Goal: Task Accomplishment & Management: Use online tool/utility

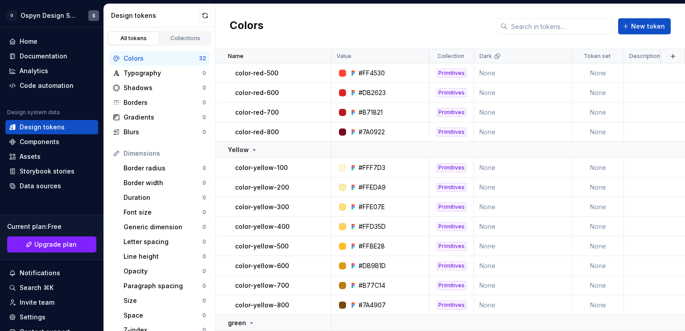
scroll to position [428, 0]
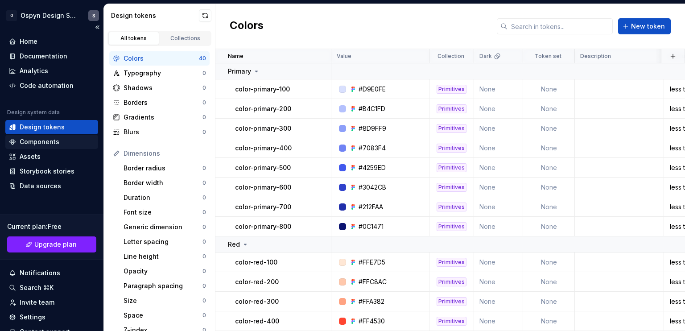
click at [34, 140] on div "Components" at bounding box center [40, 141] width 40 height 9
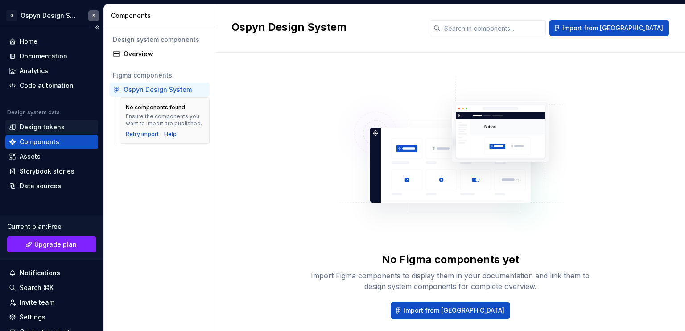
click at [42, 124] on div "Design tokens" at bounding box center [42, 127] width 45 height 9
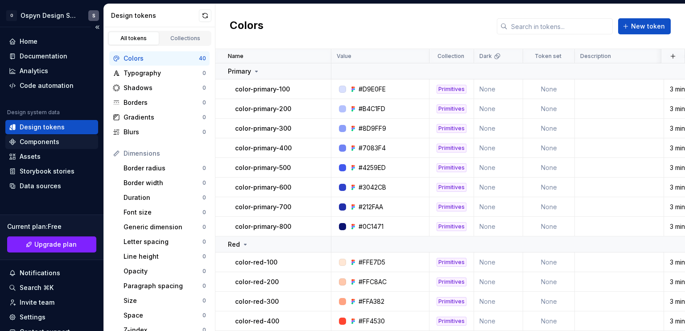
click at [43, 140] on div "Components" at bounding box center [40, 141] width 40 height 9
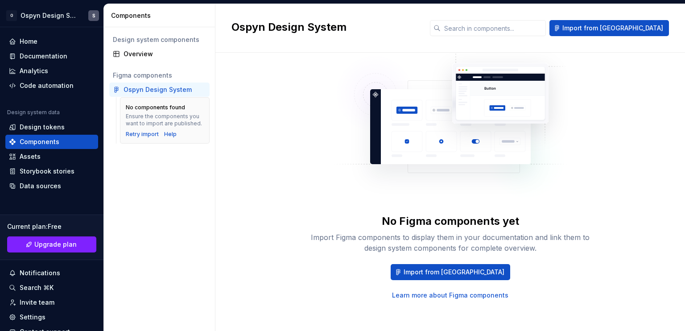
scroll to position [41, 0]
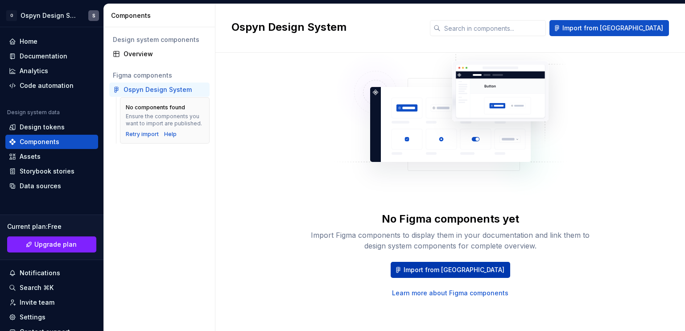
click at [436, 267] on span "Import from Figma" at bounding box center [454, 269] width 101 height 9
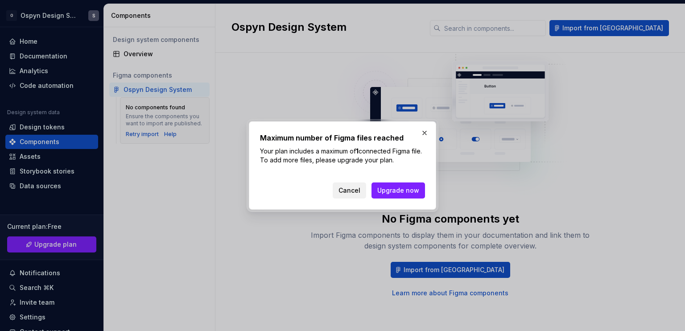
click at [343, 189] on span "Cancel" at bounding box center [349, 190] width 22 height 9
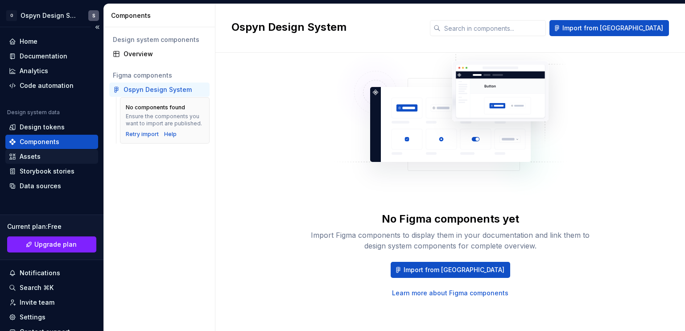
click at [30, 159] on div "Assets" at bounding box center [30, 156] width 21 height 9
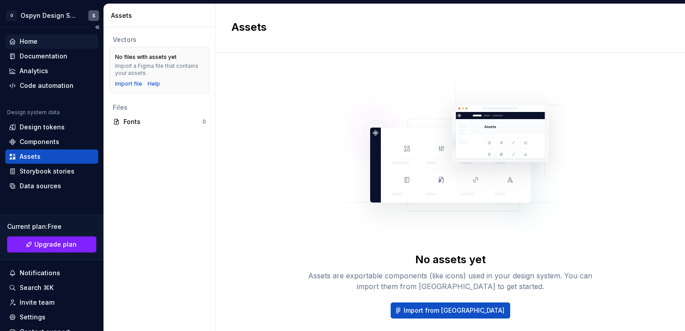
click at [28, 38] on div "Home" at bounding box center [29, 41] width 18 height 9
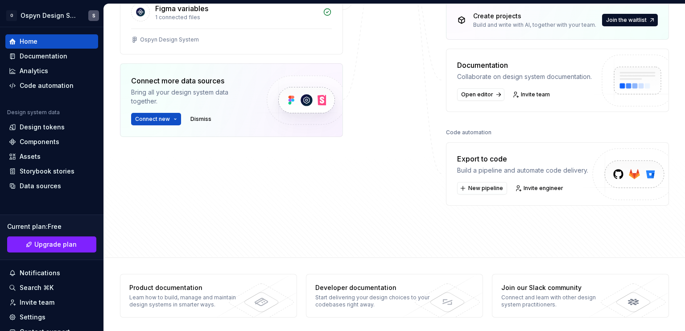
scroll to position [224, 0]
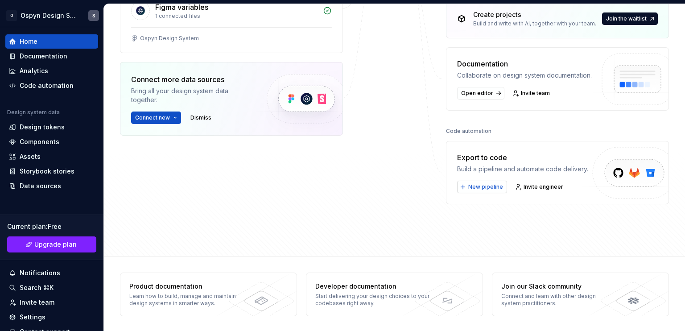
click at [480, 183] on span "New pipeline" at bounding box center [485, 186] width 35 height 7
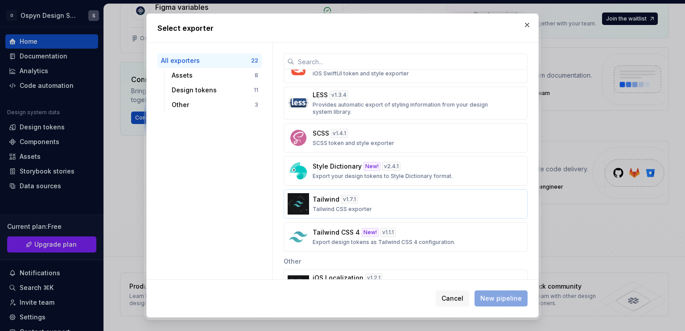
scroll to position [576, 0]
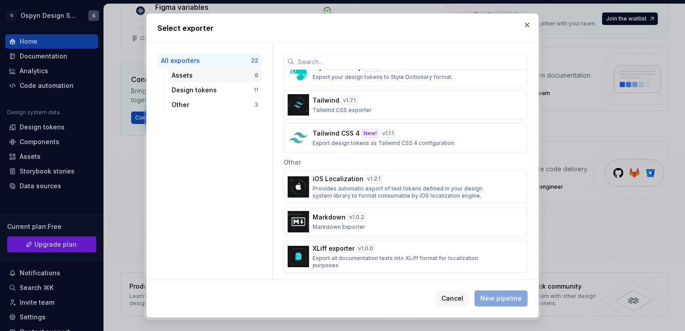
click at [185, 74] on div "Assets" at bounding box center [213, 75] width 83 height 9
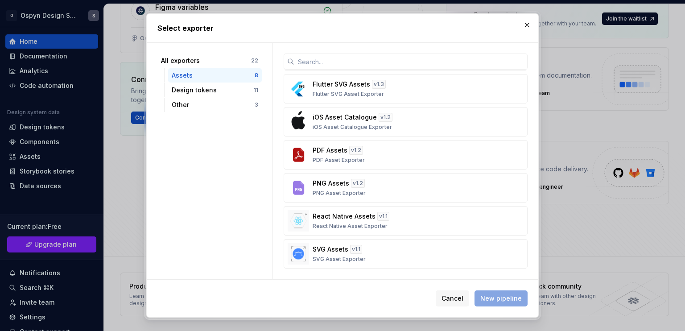
scroll to position [0, 0]
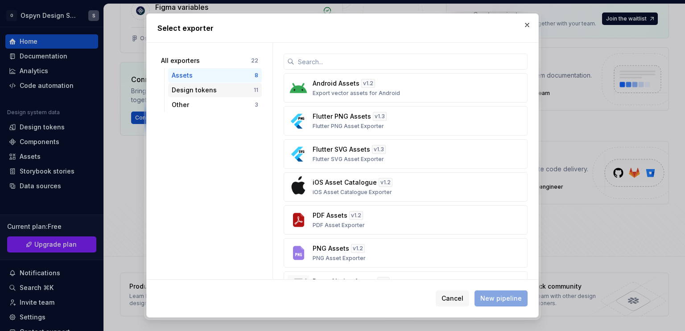
click at [201, 91] on div "Design tokens" at bounding box center [213, 90] width 82 height 9
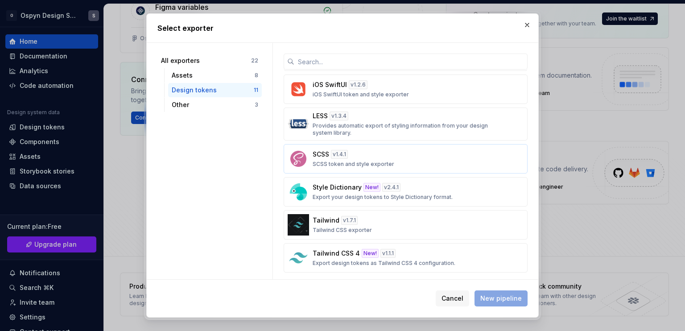
scroll to position [165, 0]
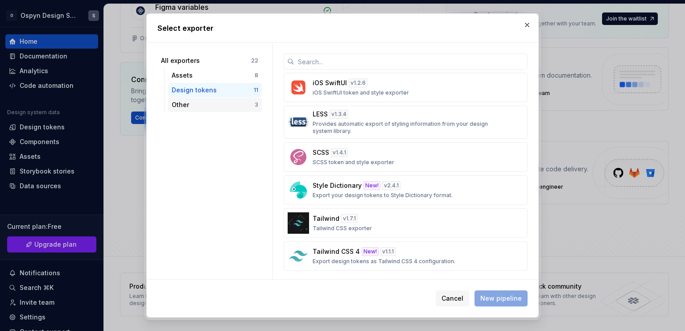
click at [198, 102] on div "Other" at bounding box center [213, 104] width 83 height 9
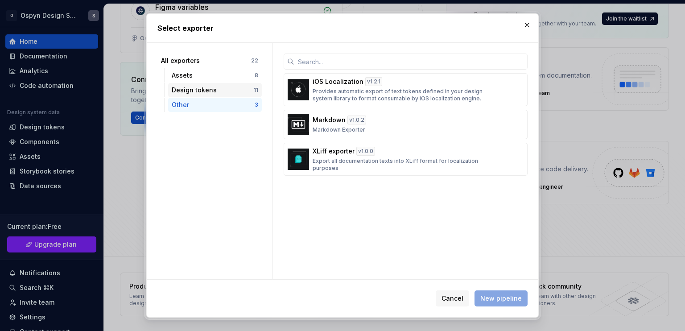
click at [179, 92] on div "Design tokens" at bounding box center [213, 90] width 82 height 9
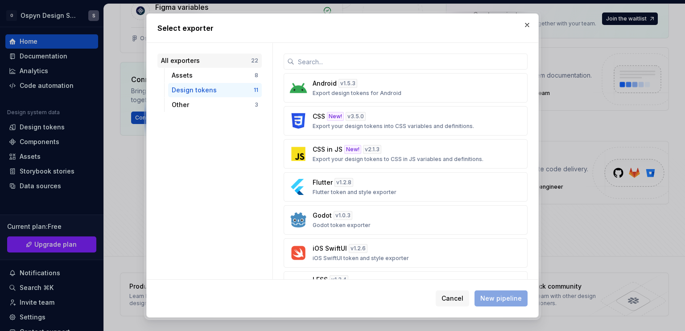
click at [185, 63] on div "All exporters" at bounding box center [206, 60] width 90 height 9
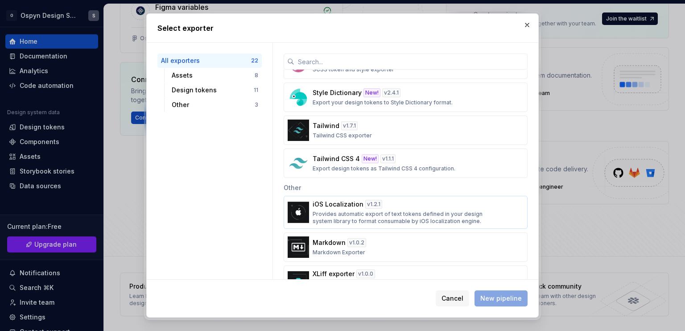
scroll to position [576, 0]
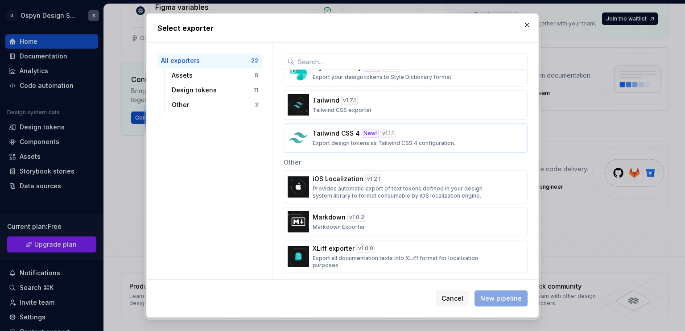
click at [437, 140] on p "Export design tokens as Tailwind CSS 4 configuration." at bounding box center [384, 143] width 143 height 7
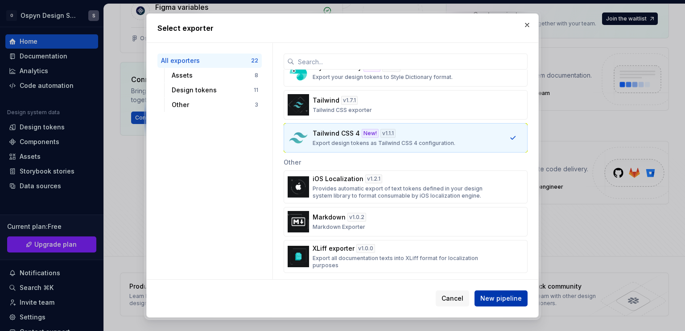
click at [501, 299] on span "New pipeline" at bounding box center [500, 298] width 41 height 9
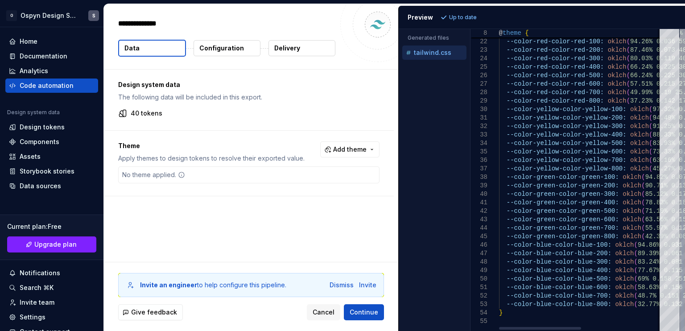
click at [521, 327] on div at bounding box center [540, 328] width 82 height 3
click at [325, 307] on button "Cancel" at bounding box center [323, 312] width 33 height 16
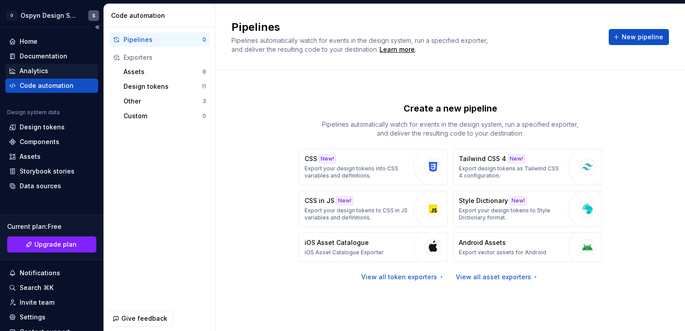
click at [54, 70] on div "Analytics" at bounding box center [52, 70] width 86 height 9
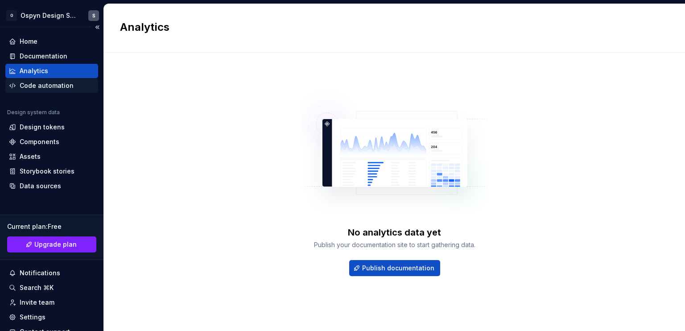
click at [56, 87] on div "Code automation" at bounding box center [47, 85] width 54 height 9
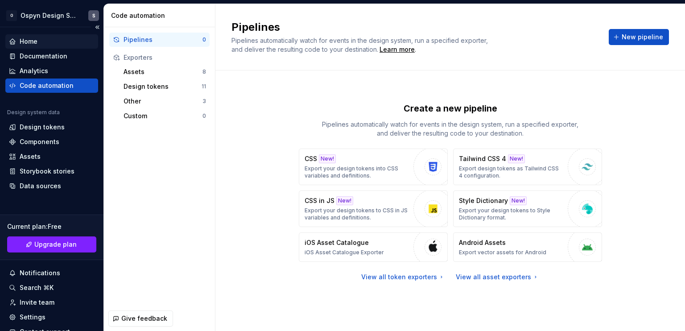
click at [52, 41] on div "Home" at bounding box center [52, 41] width 86 height 9
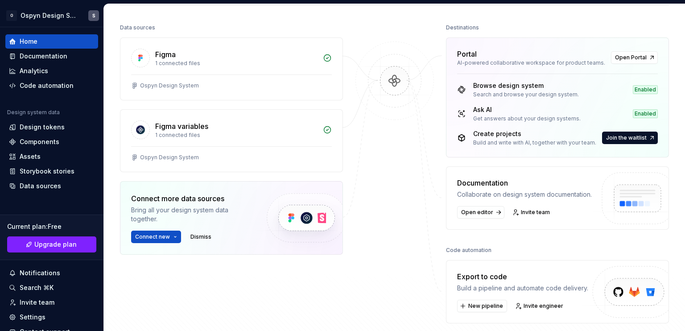
scroll to position [180, 0]
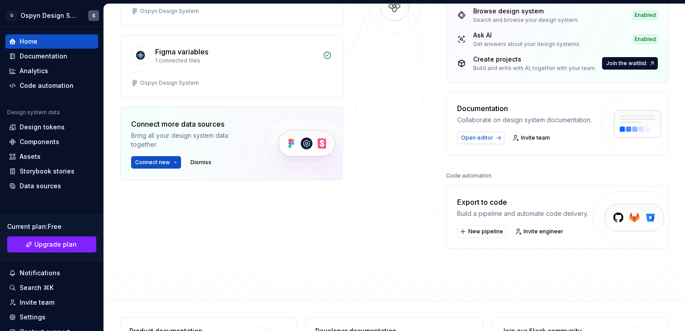
click at [471, 136] on span "Open editor" at bounding box center [477, 137] width 32 height 7
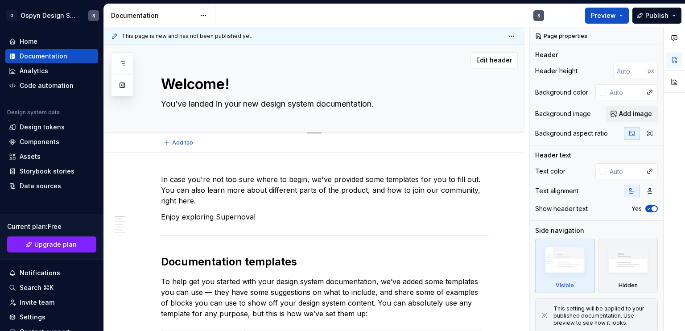
click at [175, 80] on textarea "Welcome!" at bounding box center [323, 84] width 328 height 21
click at [230, 91] on textarea "Welcome!" at bounding box center [323, 84] width 328 height 21
click at [132, 142] on div "Add tab" at bounding box center [314, 143] width 421 height 20
click at [41, 41] on div "Home" at bounding box center [52, 41] width 86 height 9
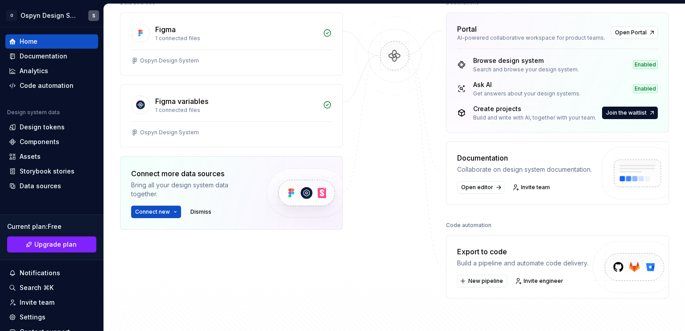
scroll to position [134, 0]
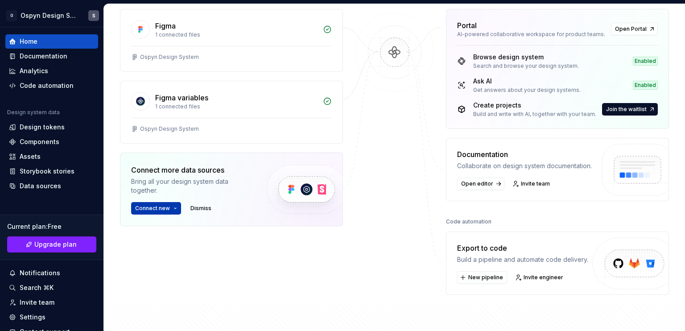
click at [160, 206] on span "Connect new" at bounding box center [152, 208] width 35 height 7
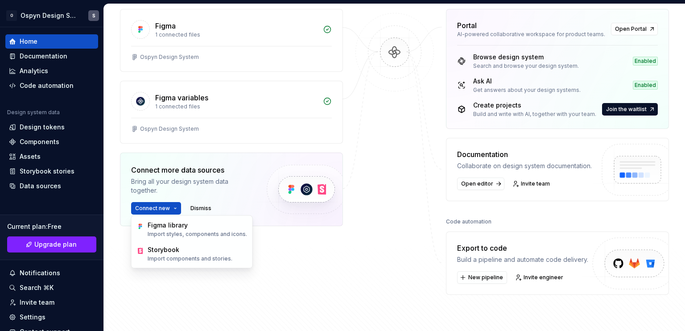
click at [344, 299] on div "Data sources Figma 1 connected files Ospyn Design System Figma variables 1 conn…" at bounding box center [394, 162] width 549 height 338
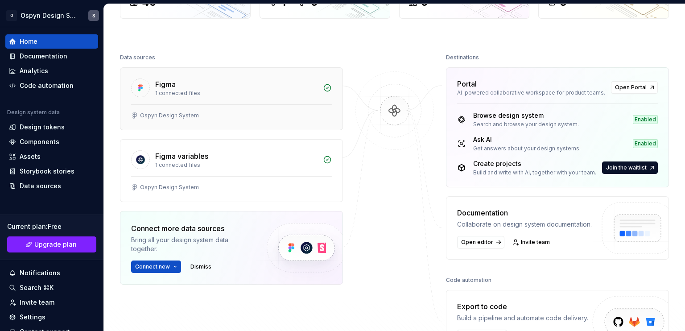
scroll to position [0, 0]
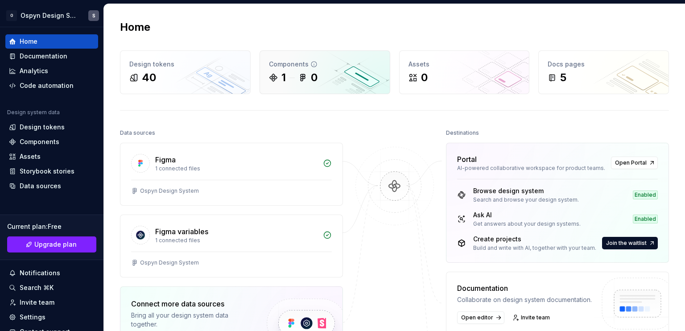
click at [285, 62] on div "Components" at bounding box center [325, 64] width 112 height 9
click at [283, 76] on div "1" at bounding box center [283, 77] width 4 height 14
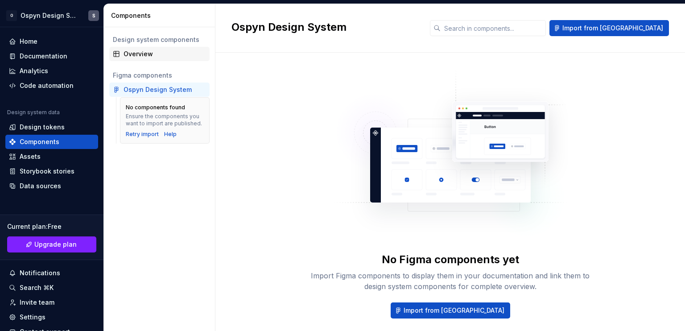
click at [136, 50] on div "Overview" at bounding box center [165, 53] width 82 height 9
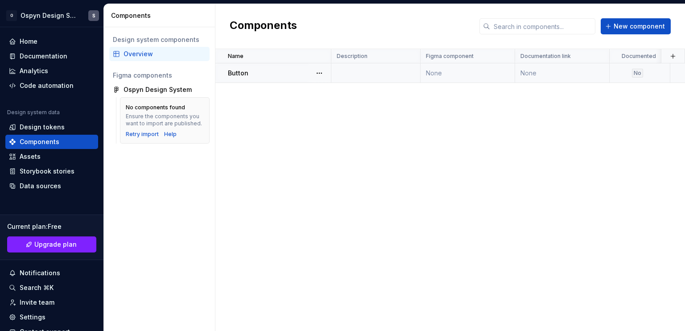
click at [278, 73] on div "Button" at bounding box center [279, 73] width 103 height 9
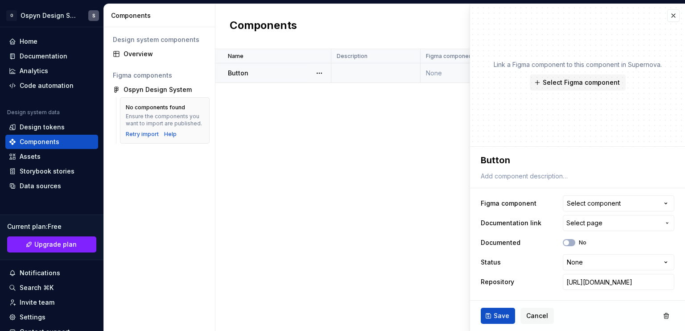
click at [265, 73] on div "Button" at bounding box center [279, 73] width 103 height 9
click at [669, 16] on button "button" at bounding box center [673, 15] width 12 height 12
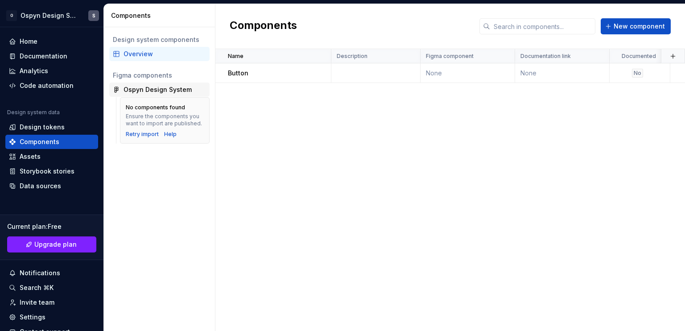
click at [150, 89] on div "Ospyn Design System" at bounding box center [158, 89] width 68 height 9
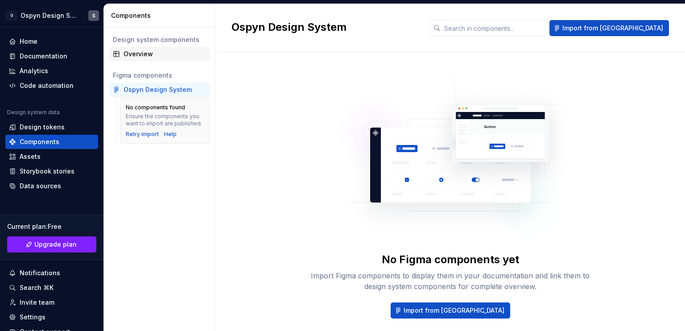
click at [141, 52] on div "Overview" at bounding box center [165, 53] width 82 height 9
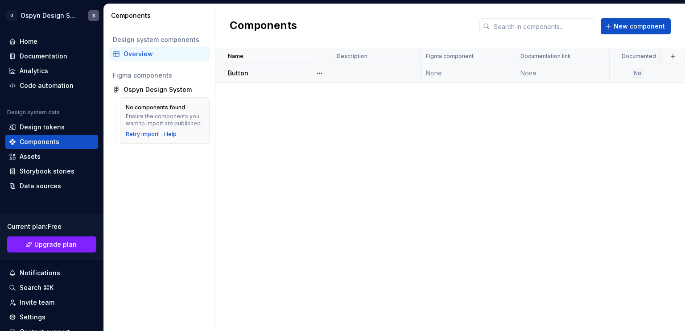
click at [250, 76] on div "Button" at bounding box center [279, 73] width 103 height 9
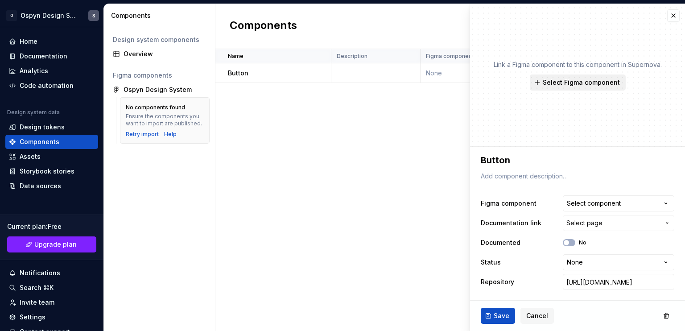
click at [544, 81] on button "Select Figma component" at bounding box center [578, 82] width 96 height 16
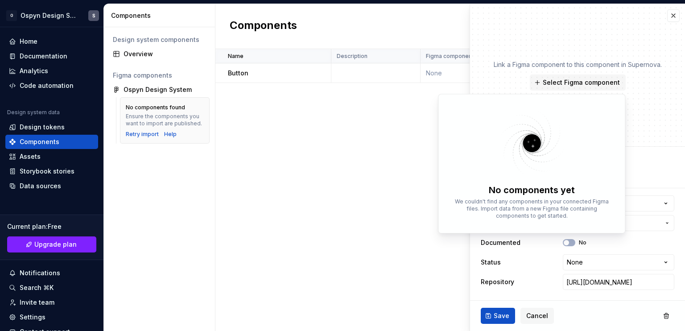
click at [392, 148] on div "Name Description Figma component Documentation link Documented Status Repositor…" at bounding box center [450, 190] width 470 height 282
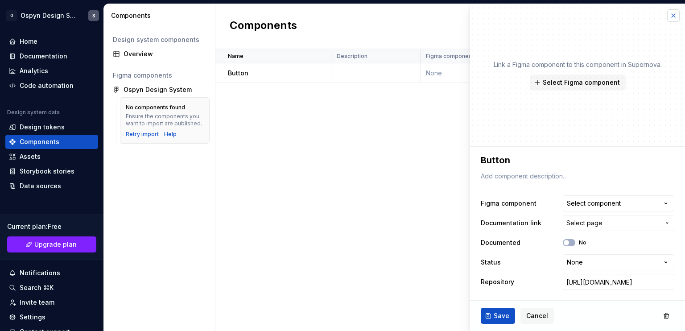
click at [672, 20] on button "button" at bounding box center [673, 15] width 12 height 12
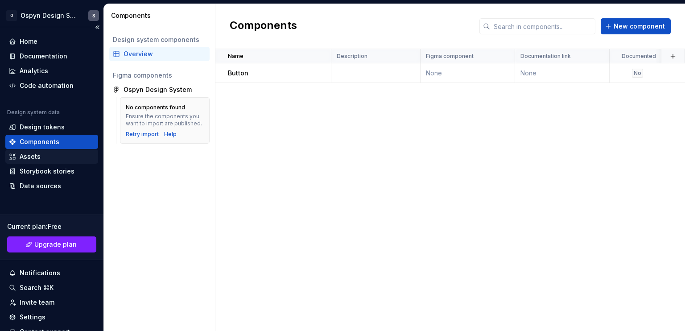
click at [33, 157] on div "Assets" at bounding box center [30, 156] width 21 height 9
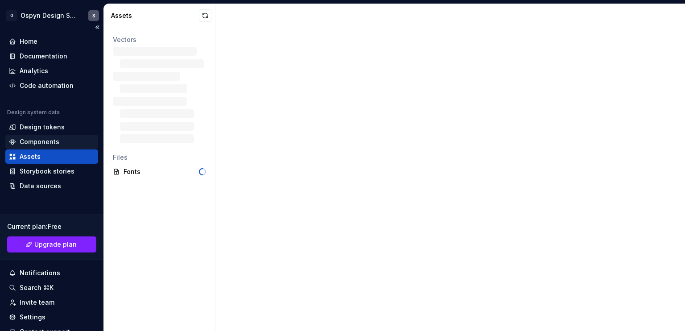
click at [42, 144] on div "Components" at bounding box center [40, 141] width 40 height 9
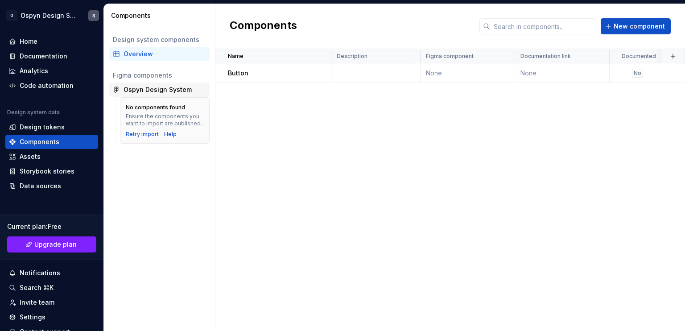
click at [158, 87] on div "Ospyn Design System" at bounding box center [158, 89] width 68 height 9
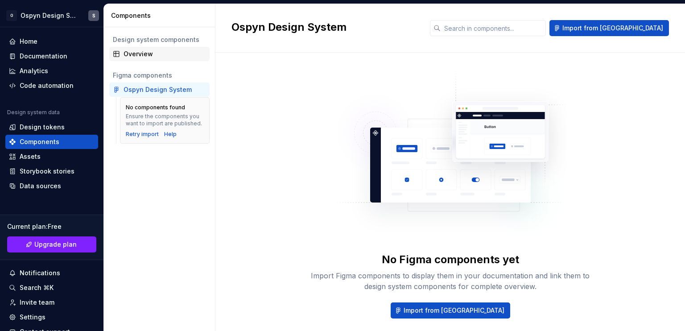
click at [137, 53] on div "Overview" at bounding box center [165, 53] width 82 height 9
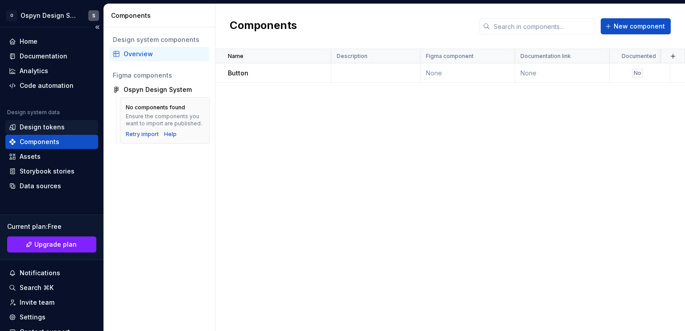
click at [25, 124] on div "Design tokens" at bounding box center [42, 127] width 45 height 9
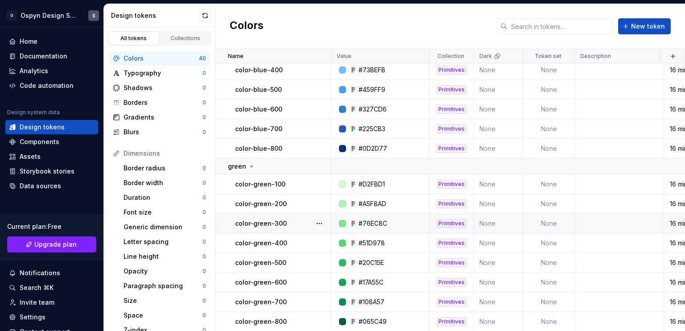
scroll to position [602, 0]
click at [35, 142] on div "Components" at bounding box center [40, 141] width 40 height 9
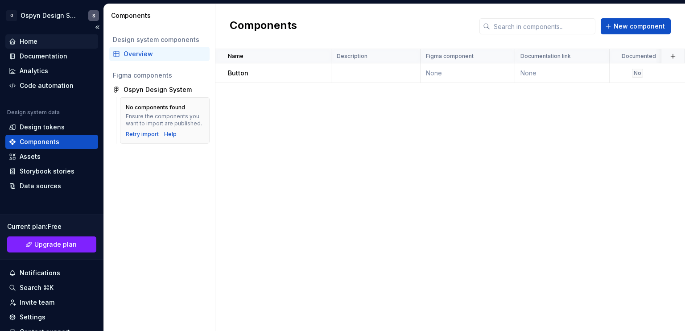
click at [37, 46] on div "Home" at bounding box center [51, 41] width 93 height 14
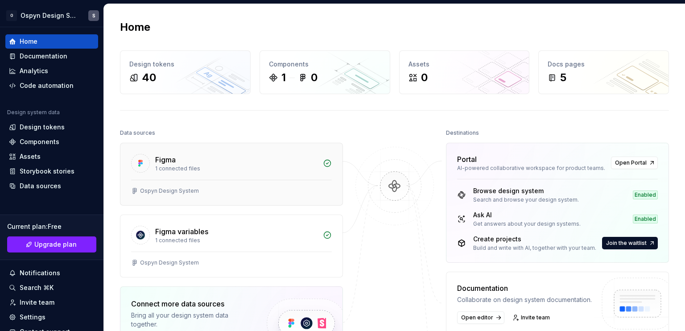
click at [260, 169] on div "1 connected files" at bounding box center [236, 168] width 162 height 7
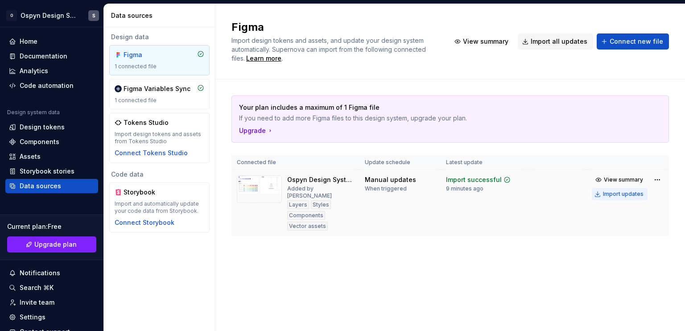
click at [630, 191] on div "Import updates" at bounding box center [623, 193] width 41 height 7
click at [35, 49] on div "Documentation" at bounding box center [51, 56] width 93 height 14
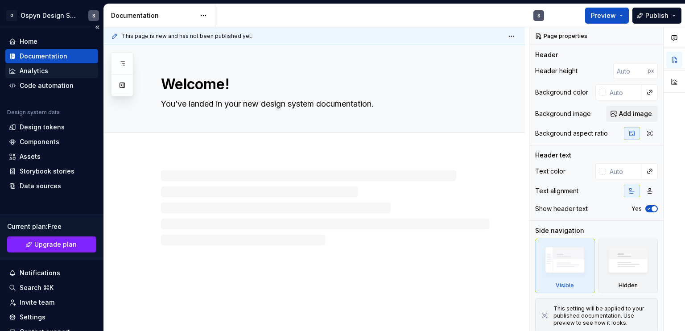
click at [33, 68] on div "Analytics" at bounding box center [34, 70] width 29 height 9
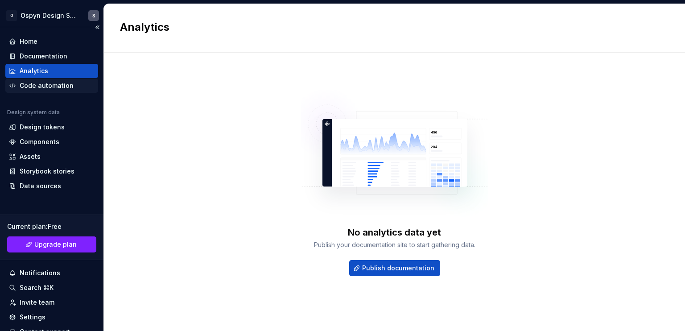
click at [32, 83] on div "Code automation" at bounding box center [47, 85] width 54 height 9
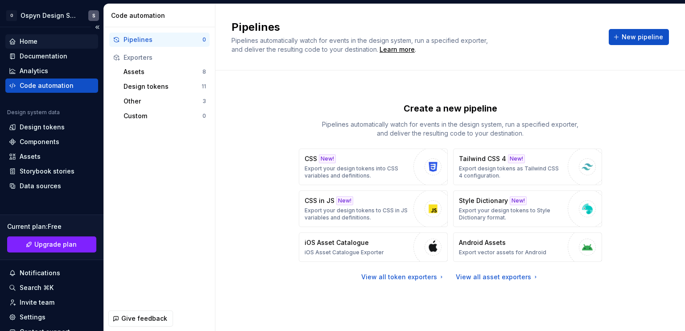
click at [45, 40] on div "Home" at bounding box center [52, 41] width 86 height 9
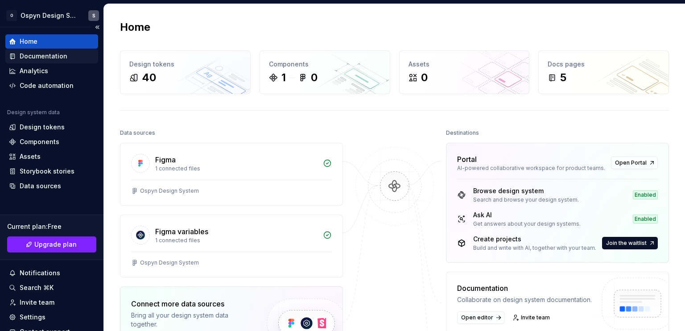
click at [39, 57] on div "Documentation" at bounding box center [44, 56] width 48 height 9
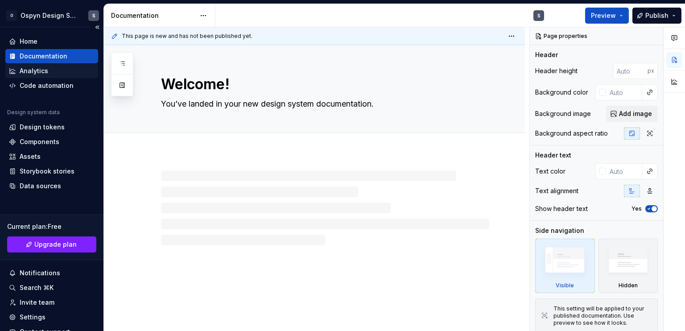
click at [37, 68] on div "Analytics" at bounding box center [34, 70] width 29 height 9
type textarea "*"
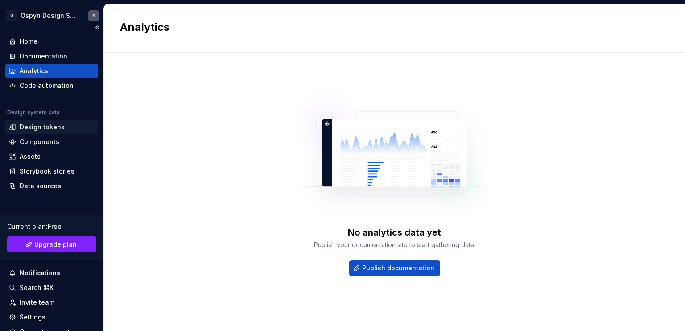
click at [50, 127] on div "Design tokens" at bounding box center [42, 127] width 45 height 9
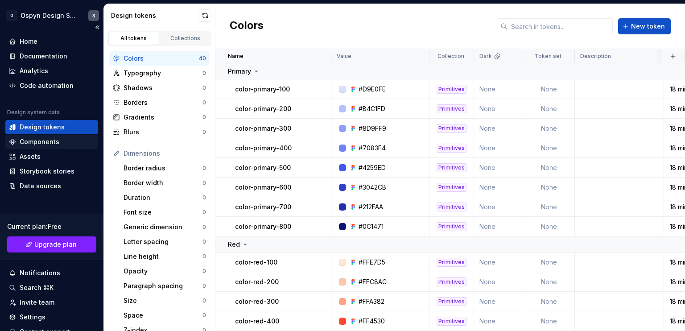
click at [51, 139] on div "Components" at bounding box center [40, 141] width 40 height 9
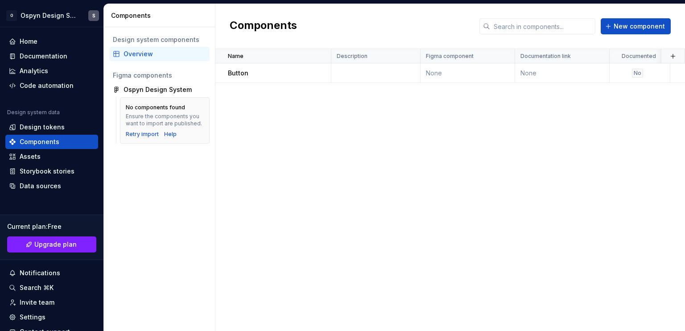
click at [428, 101] on div "Name Description Figma component Documentation link Documented Status Repositor…" at bounding box center [450, 190] width 470 height 282
click at [260, 78] on td "Button" at bounding box center [273, 73] width 116 height 20
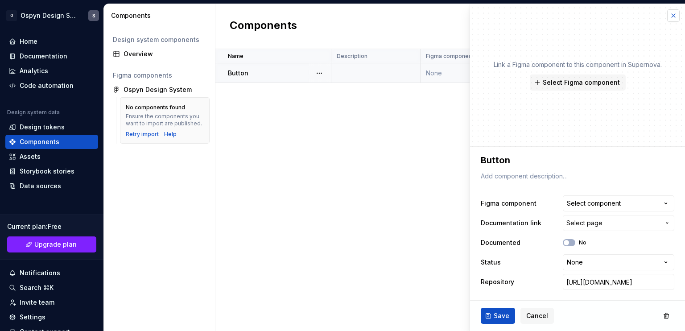
click at [676, 14] on button "button" at bounding box center [673, 15] width 12 height 12
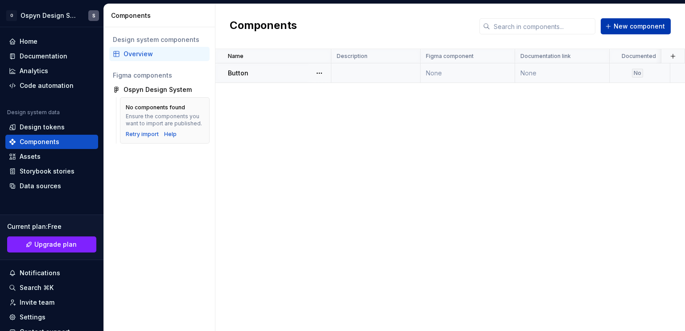
click at [635, 23] on span "New component" at bounding box center [639, 26] width 51 height 9
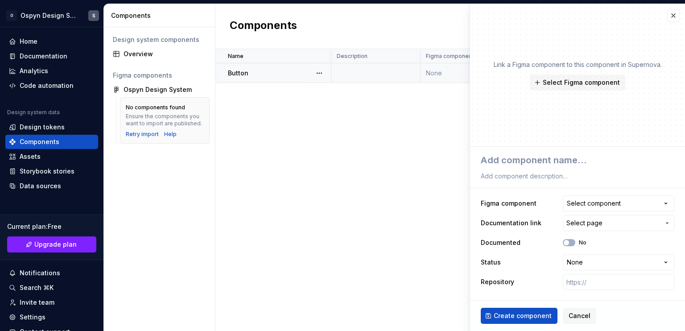
click at [334, 182] on div "Name Description Figma component Documentation link Documented Status Repositor…" at bounding box center [450, 190] width 470 height 282
click at [667, 14] on button "button" at bounding box center [673, 15] width 12 height 12
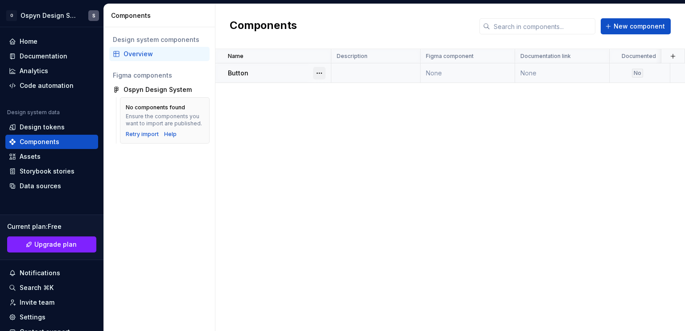
click at [318, 73] on button "button" at bounding box center [319, 73] width 12 height 12
click at [354, 91] on div "Open component detail" at bounding box center [367, 90] width 74 height 9
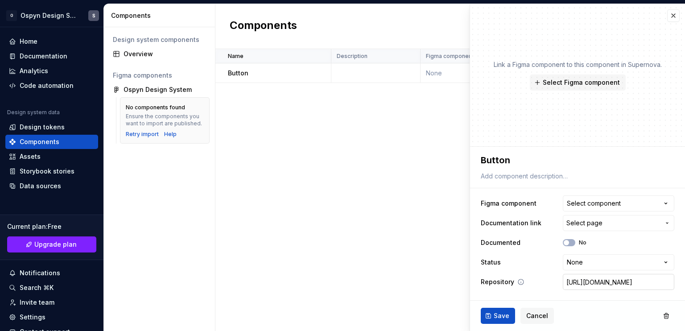
click at [588, 280] on input "https://www.figma.com/design/Cxty2w6VDcTup2YRAnWQOQ/Design-Stytem?node-id=207-9…" at bounding box center [618, 282] width 111 height 16
click at [606, 282] on input "https://www.figma.com/design/Cxty2w6VDcTup2YRAnWQOQ/Design-Stytem?node-id=207-9…" at bounding box center [618, 282] width 111 height 16
click at [617, 278] on input "https://www.figma.com/design/Cxty2w6VDcTup2YRAnWQOQ/Design-Stytem?node-id=207-9…" at bounding box center [618, 282] width 111 height 16
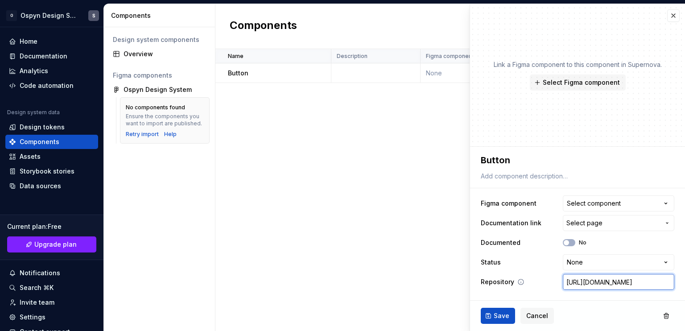
click at [617, 278] on input "https://www.figma.com/design/Cxty2w6VDcTup2YRAnWQOQ/Design-Stytem?node-id=207-9…" at bounding box center [618, 282] width 111 height 16
click at [672, 14] on button "button" at bounding box center [673, 15] width 12 height 12
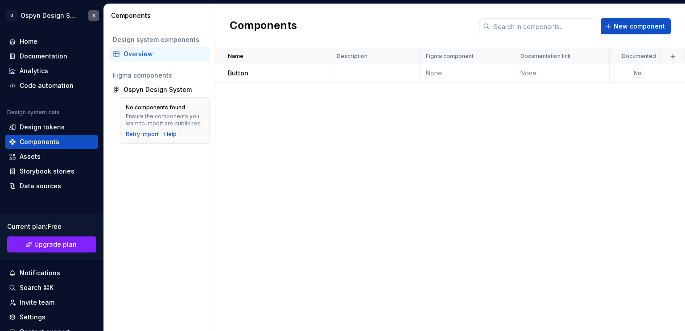
drag, startPoint x: 270, startPoint y: 73, endPoint x: 263, endPoint y: 121, distance: 48.2
click at [263, 121] on div "Name Description Figma component Documentation link Documented Status Repositor…" at bounding box center [450, 190] width 470 height 282
click at [317, 76] on button "button" at bounding box center [319, 73] width 12 height 12
click at [334, 105] on div "Delete component" at bounding box center [367, 108] width 74 height 9
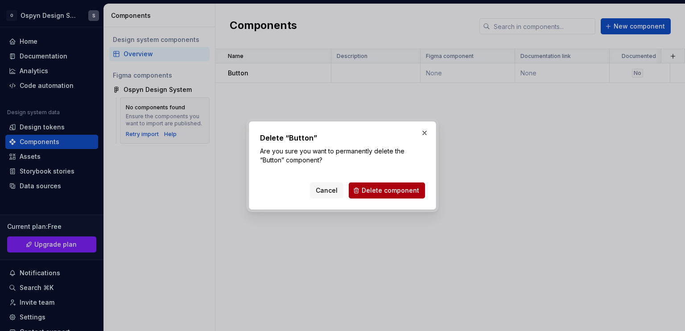
click at [382, 192] on span "Delete component" at bounding box center [391, 190] width 58 height 9
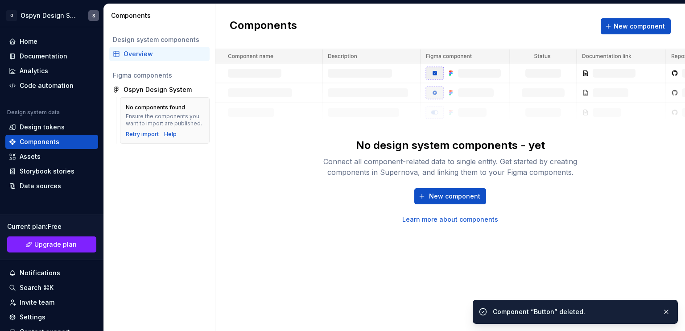
click at [323, 174] on div "Connect all component-related data to single entity. Get started by creating co…" at bounding box center [450, 166] width 285 height 21
click at [455, 192] on span "New component" at bounding box center [454, 196] width 51 height 9
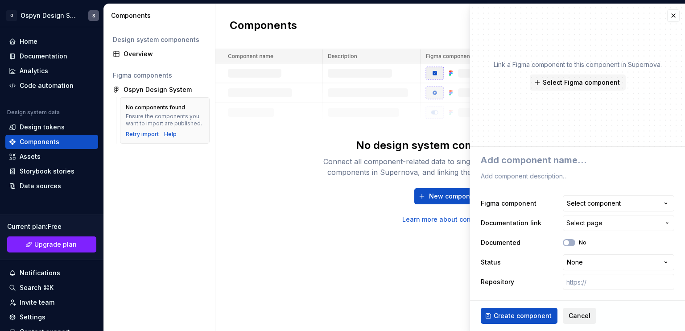
click at [580, 313] on span "Cancel" at bounding box center [580, 315] width 22 height 9
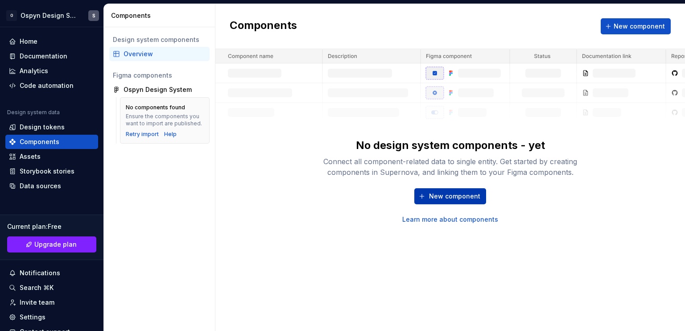
click at [466, 200] on span "New component" at bounding box center [454, 196] width 51 height 9
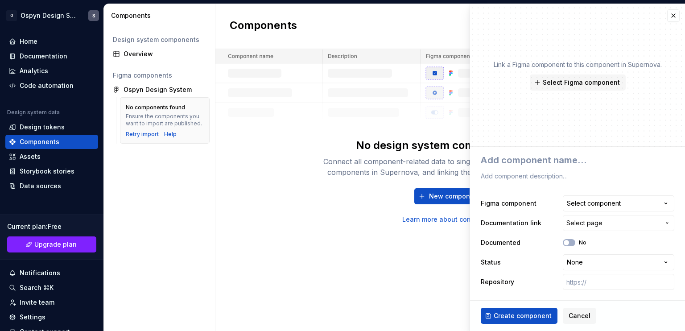
click at [301, 232] on div "Components New component No design system components - yet Connect all componen…" at bounding box center [450, 167] width 470 height 327
click at [574, 314] on span "Cancel" at bounding box center [580, 315] width 22 height 9
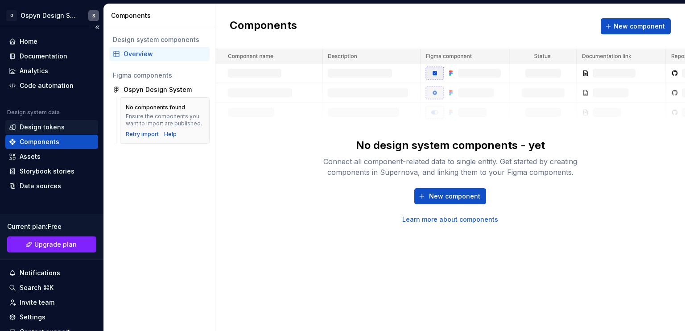
click at [39, 132] on div "Design tokens" at bounding box center [51, 127] width 93 height 14
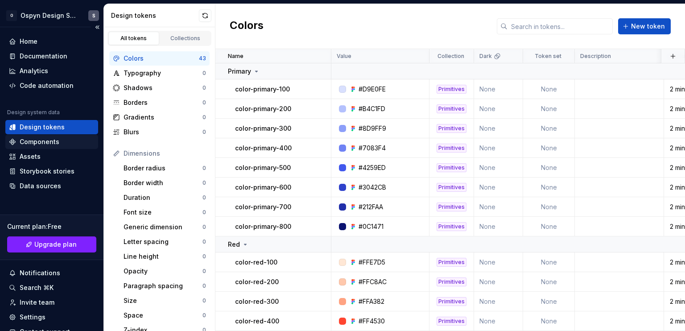
click at [54, 141] on div "Components" at bounding box center [40, 141] width 40 height 9
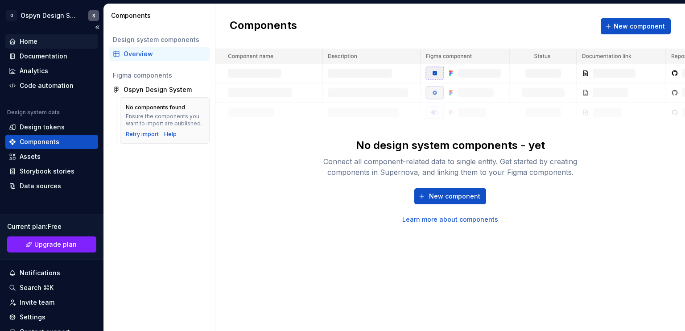
click at [37, 41] on div "Home" at bounding box center [29, 41] width 18 height 9
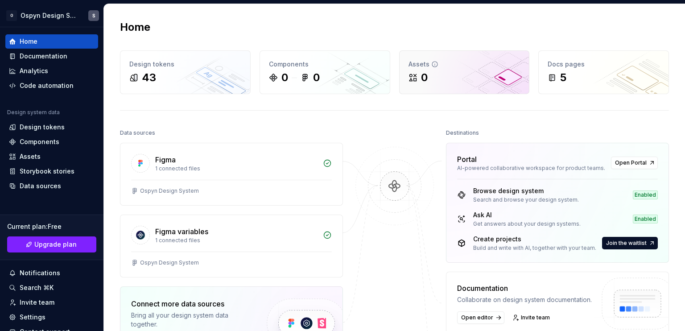
click at [445, 62] on div "Assets" at bounding box center [464, 64] width 112 height 9
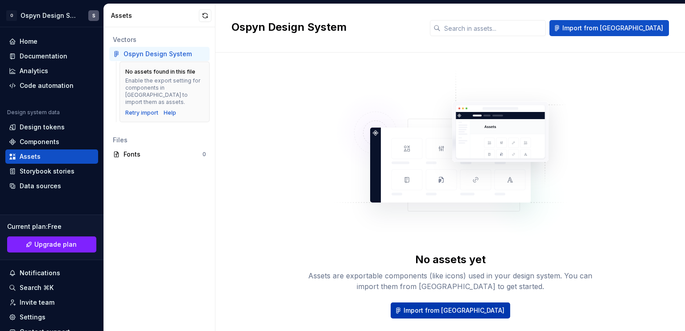
click at [442, 305] on button "Import from Figma" at bounding box center [450, 310] width 119 height 16
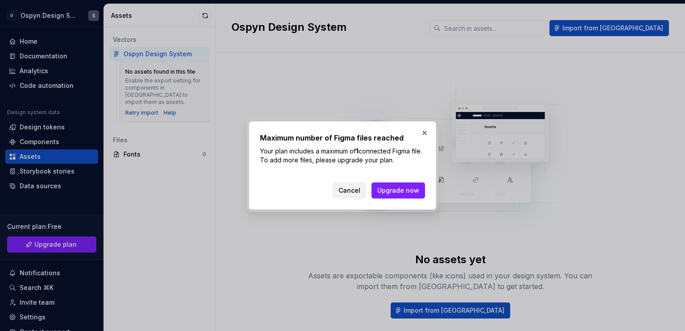
click at [350, 194] on span "Cancel" at bounding box center [349, 190] width 22 height 9
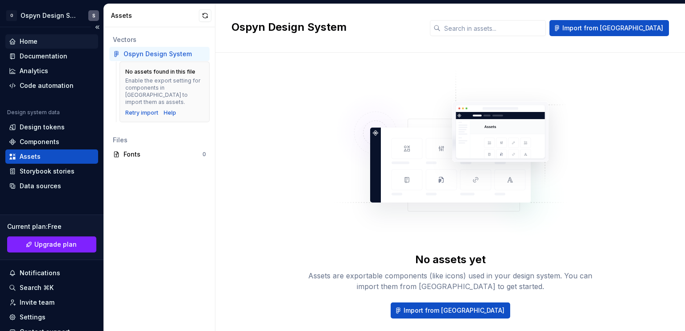
click at [31, 41] on div "Home" at bounding box center [29, 41] width 18 height 9
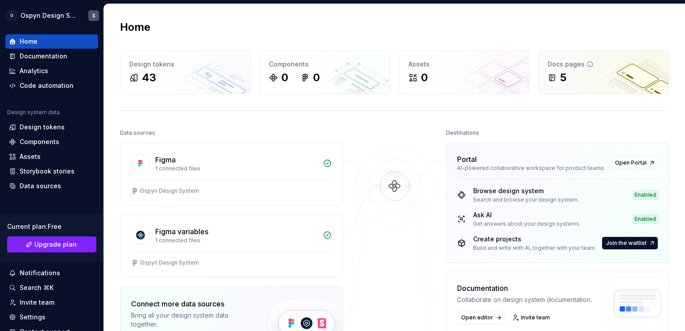
click at [575, 76] on div "5" at bounding box center [604, 77] width 112 height 14
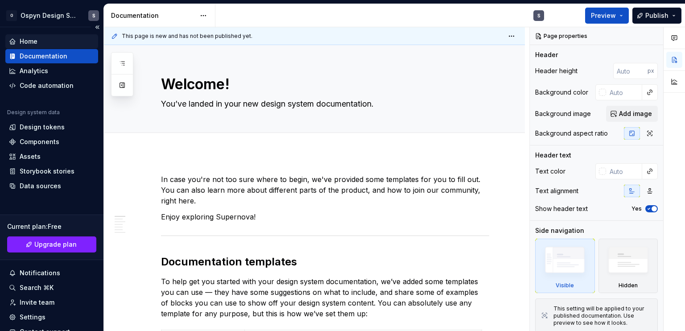
click at [40, 38] on div "Home" at bounding box center [52, 41] width 86 height 9
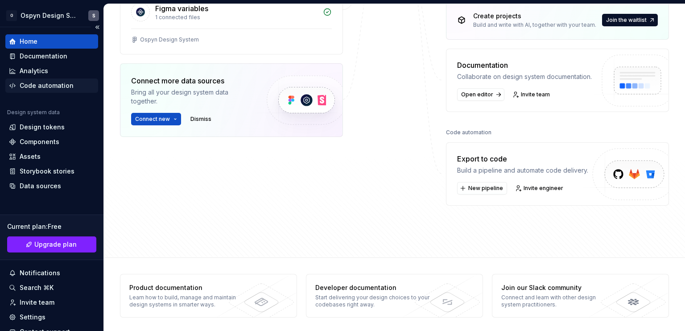
click at [52, 83] on div "Code automation" at bounding box center [47, 85] width 54 height 9
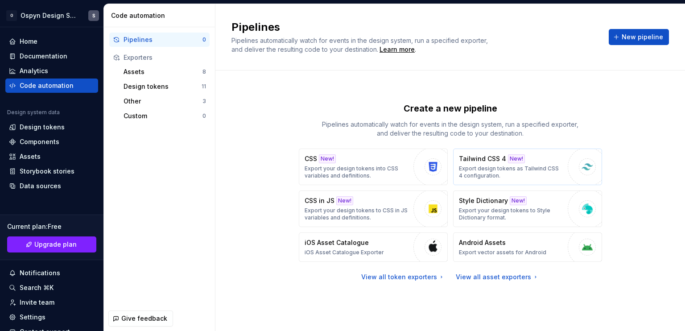
click at [495, 162] on p "Tailwind CSS 4" at bounding box center [482, 158] width 47 height 9
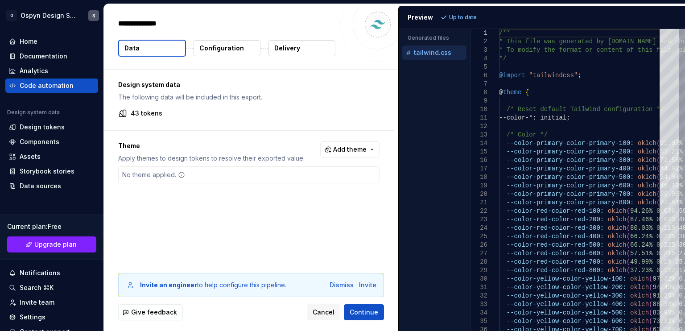
click at [346, 59] on div at bounding box center [377, 24] width 75 height 75
click at [318, 316] on span "Cancel" at bounding box center [324, 312] width 22 height 9
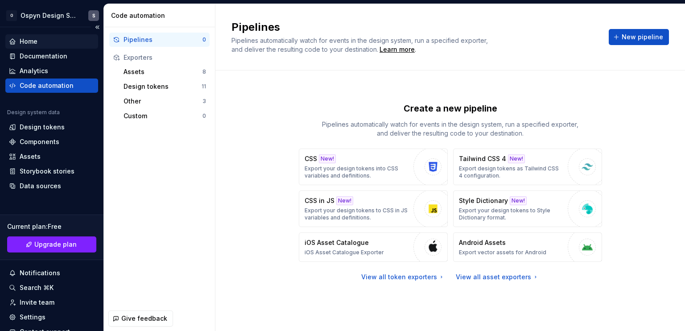
click at [48, 38] on div "Home" at bounding box center [52, 41] width 86 height 9
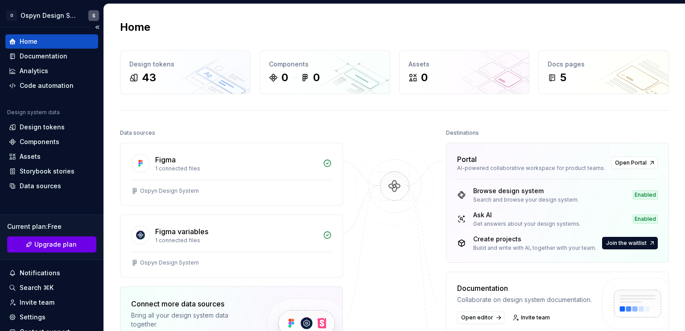
click at [59, 243] on span "Upgrade plan" at bounding box center [55, 244] width 42 height 9
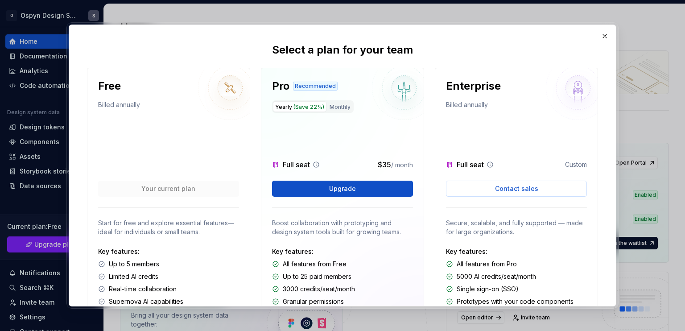
scroll to position [73, 0]
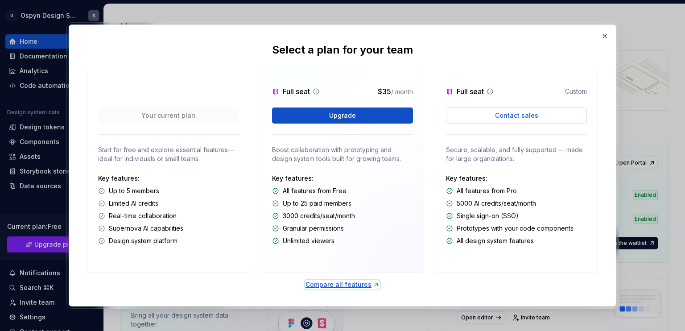
click at [350, 284] on div "Compare all features" at bounding box center [342, 284] width 74 height 9
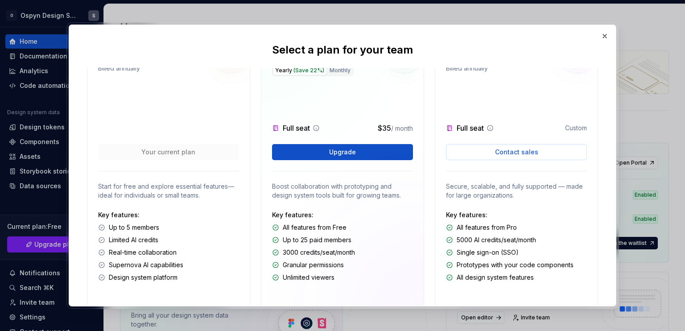
scroll to position [0, 0]
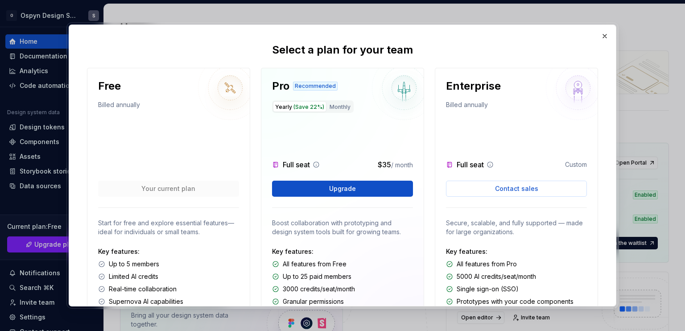
click at [612, 36] on div "Select a plan for your team Free Billed annually Your current plan Start for fr…" at bounding box center [342, 165] width 547 height 281
click at [608, 37] on button "button" at bounding box center [604, 36] width 12 height 12
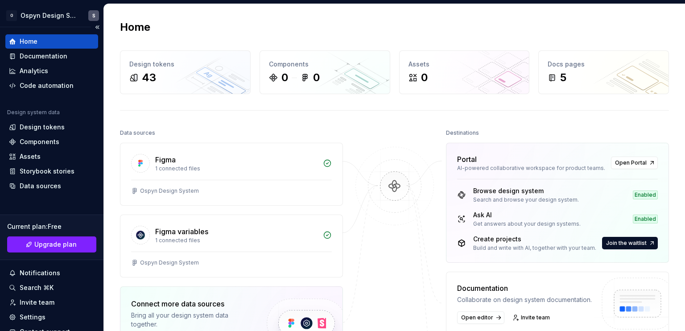
click at [37, 42] on div "Home" at bounding box center [52, 41] width 86 height 9
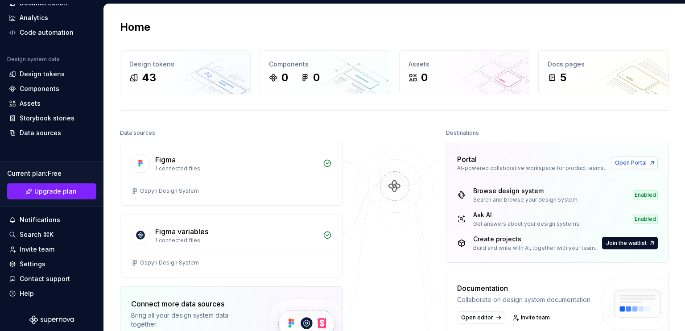
click at [619, 160] on span "Open Portal" at bounding box center [631, 162] width 32 height 7
drag, startPoint x: 39, startPoint y: 72, endPoint x: 52, endPoint y: 79, distance: 14.4
click at [39, 72] on div "Design tokens" at bounding box center [42, 74] width 45 height 9
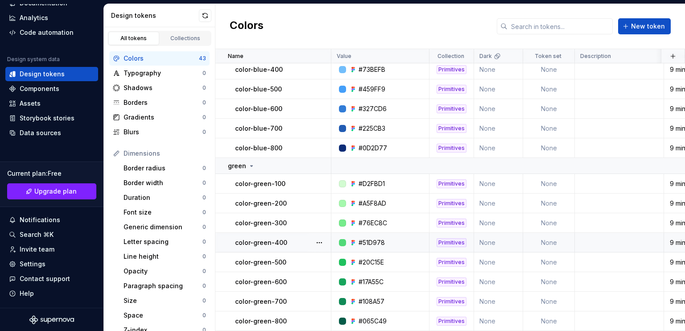
scroll to position [676, 0]
click at [45, 91] on div "Components" at bounding box center [40, 88] width 40 height 9
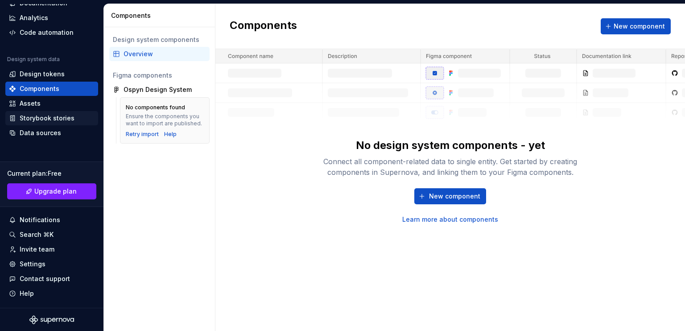
click at [29, 117] on div "Storybook stories" at bounding box center [47, 118] width 55 height 9
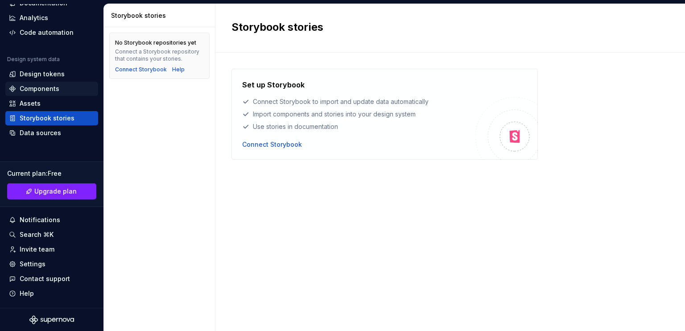
click at [41, 85] on div "Components" at bounding box center [40, 88] width 40 height 9
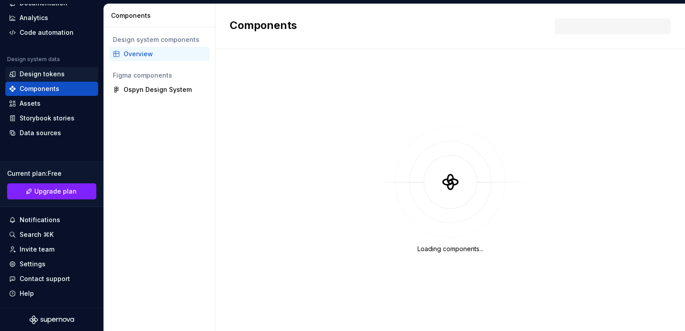
click at [49, 70] on div "Design tokens" at bounding box center [42, 74] width 45 height 9
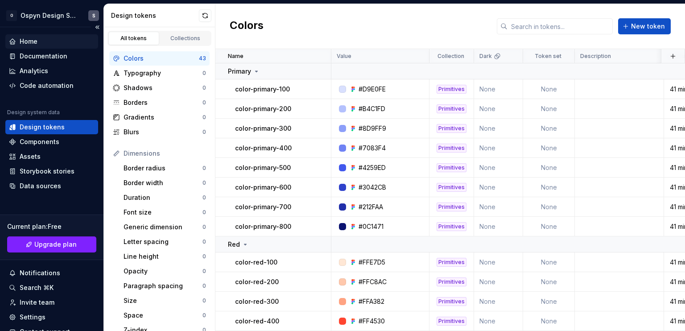
click at [30, 42] on div "Home" at bounding box center [29, 41] width 18 height 9
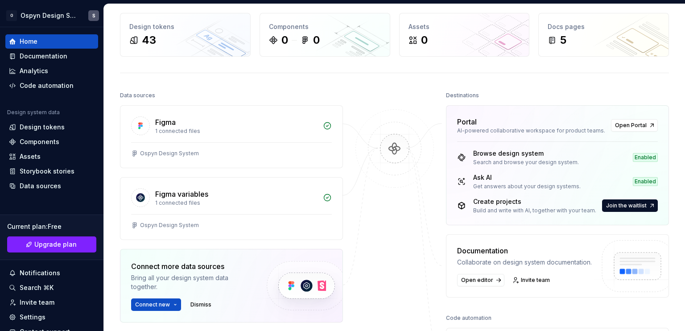
scroll to position [89, 0]
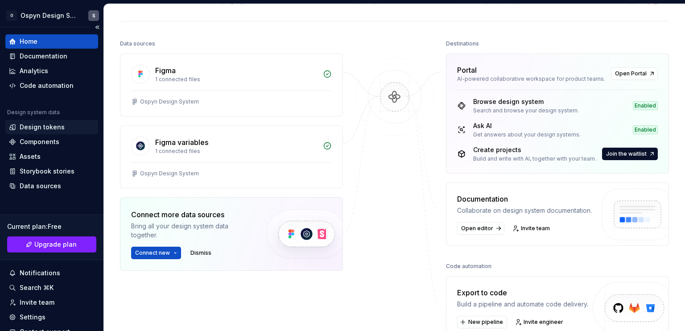
drag, startPoint x: 41, startPoint y: 127, endPoint x: 49, endPoint y: 127, distance: 8.5
click at [41, 127] on div "Design tokens" at bounding box center [42, 127] width 45 height 9
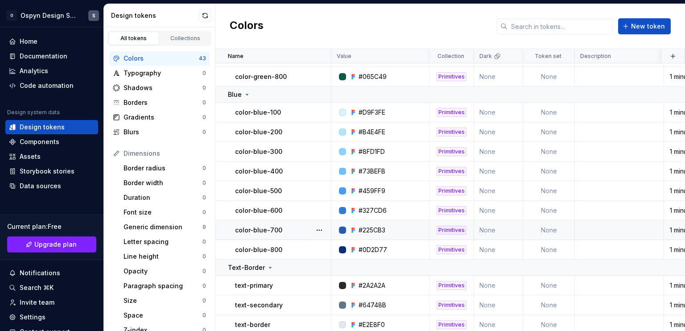
scroll to position [673, 0]
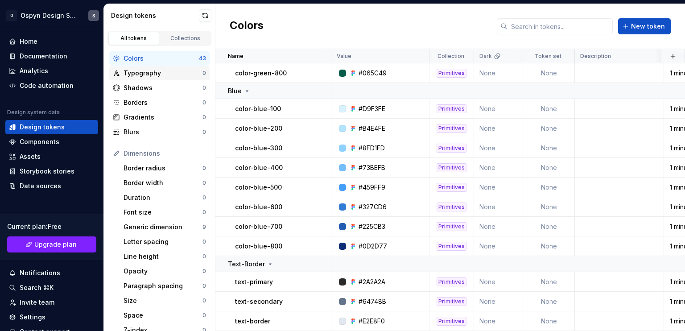
click at [131, 70] on div "Typography" at bounding box center [163, 73] width 79 height 9
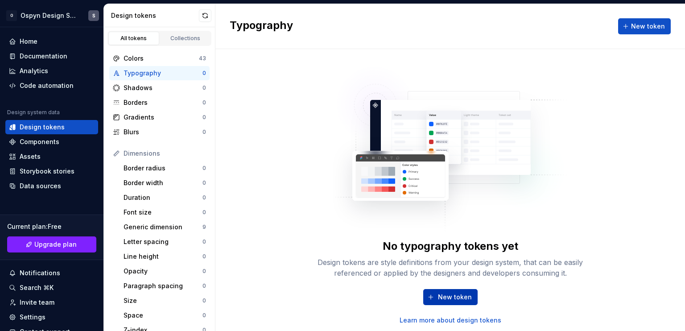
click at [448, 294] on span "New token" at bounding box center [455, 297] width 34 height 9
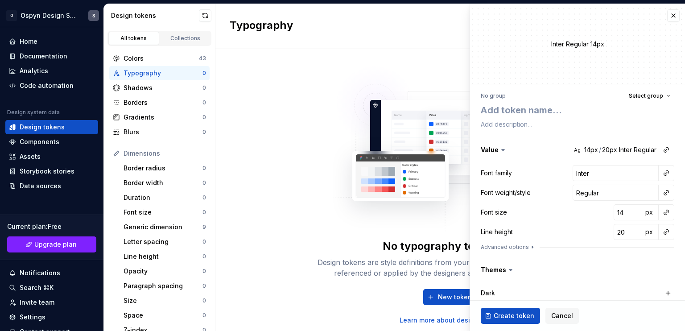
type textarea "*"
click at [660, 93] on button "Select group" at bounding box center [649, 96] width 49 height 12
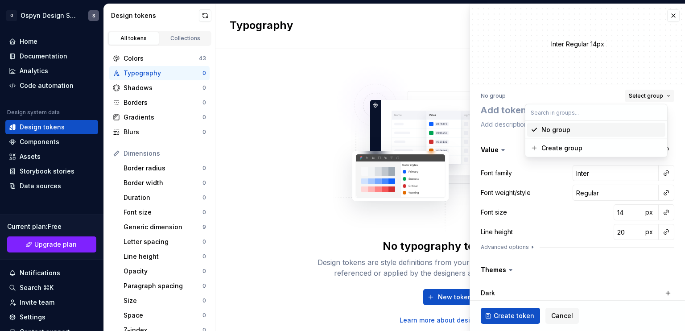
click at [660, 93] on button "Select group" at bounding box center [649, 96] width 49 height 12
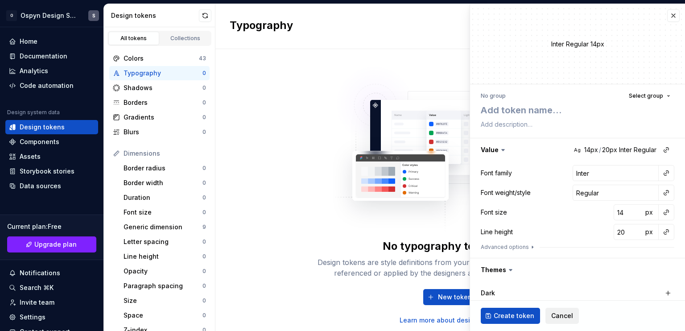
click at [557, 316] on span "Cancel" at bounding box center [562, 315] width 22 height 9
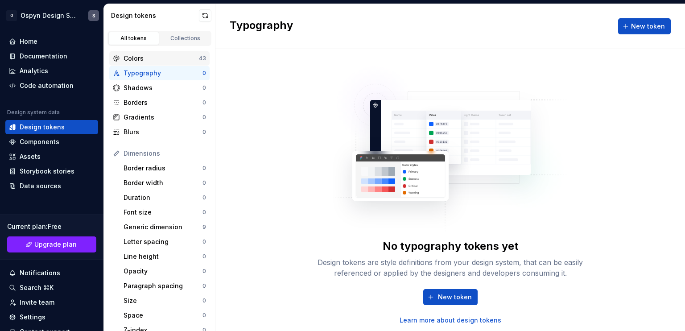
click at [142, 57] on div "Colors" at bounding box center [161, 58] width 75 height 9
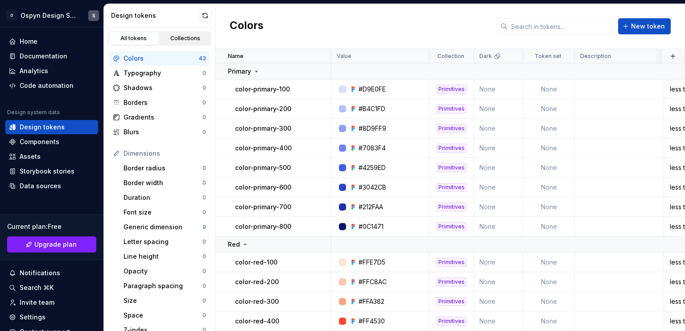
click at [173, 32] on link "Collections" at bounding box center [185, 38] width 51 height 13
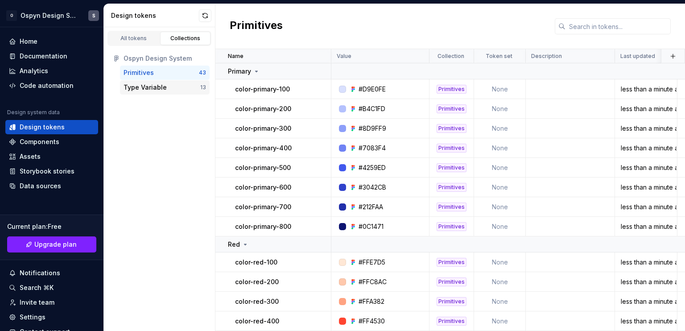
click at [145, 89] on div "Type Variable" at bounding box center [145, 87] width 43 height 9
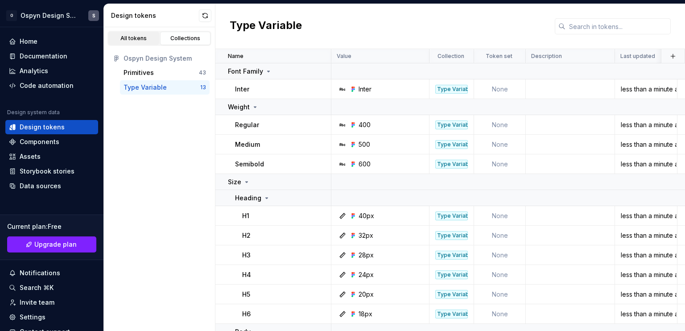
click at [132, 38] on div "All tokens" at bounding box center [133, 38] width 45 height 7
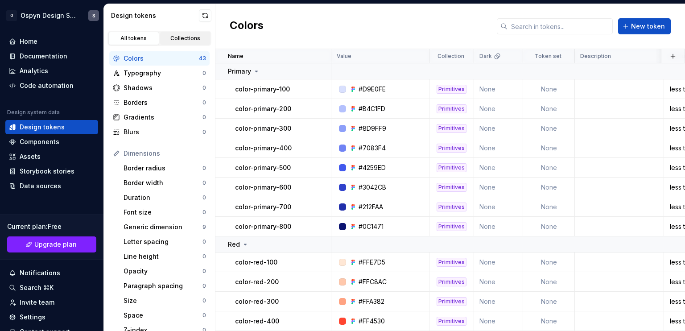
click at [172, 40] on div "Collections" at bounding box center [185, 38] width 45 height 7
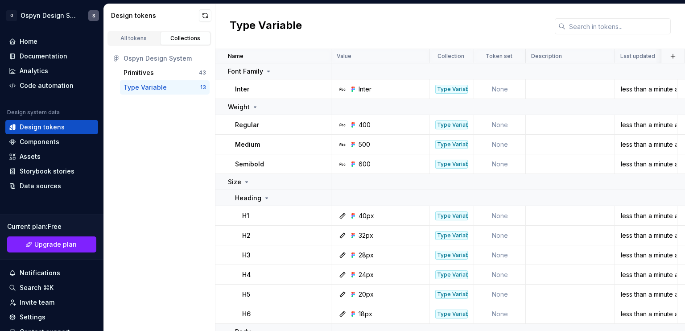
click at [143, 89] on div "Type Variable" at bounding box center [145, 87] width 43 height 9
click at [142, 69] on div "Primitives" at bounding box center [139, 72] width 30 height 9
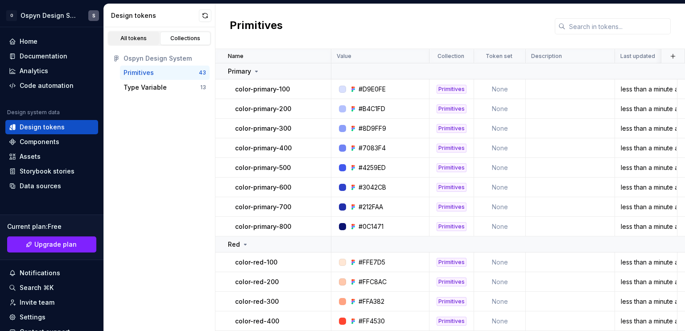
click at [137, 33] on link "All tokens" at bounding box center [133, 38] width 51 height 13
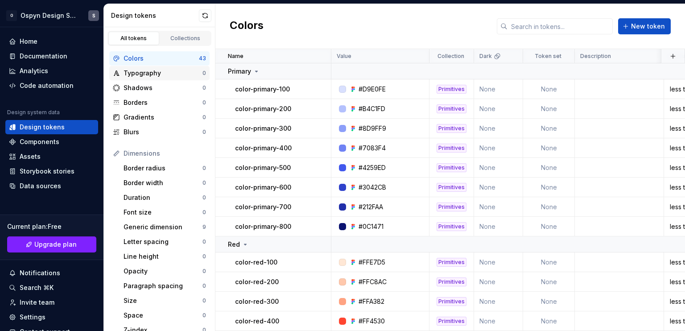
click at [137, 77] on div "Typography" at bounding box center [163, 73] width 79 height 9
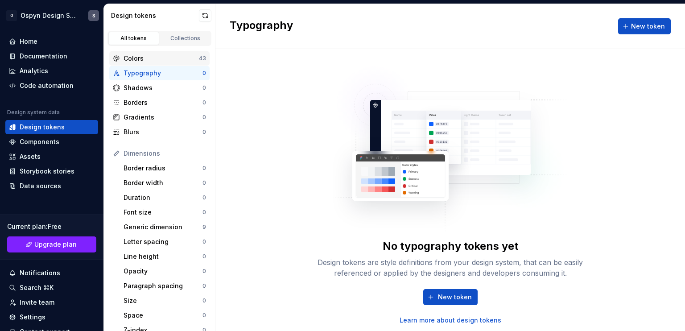
click at [139, 59] on div "Colors" at bounding box center [161, 58] width 75 height 9
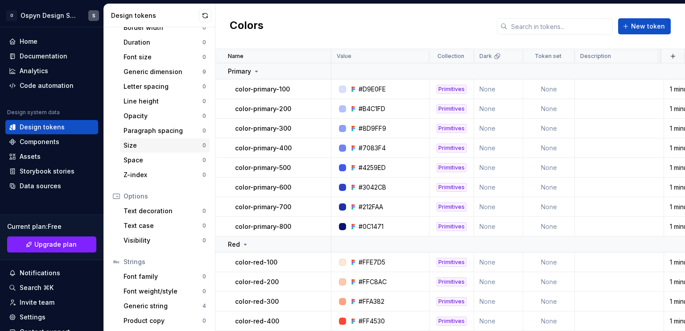
scroll to position [157, 0]
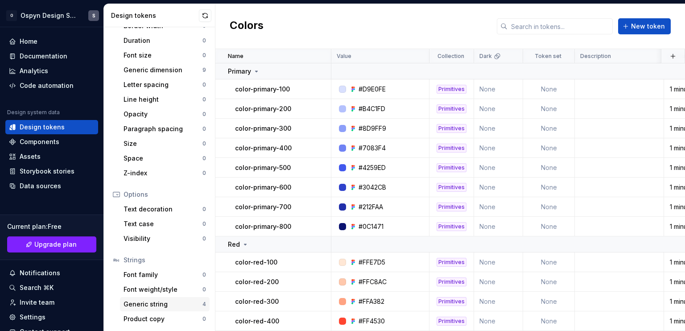
click at [159, 300] on div "Generic string" at bounding box center [163, 304] width 79 height 9
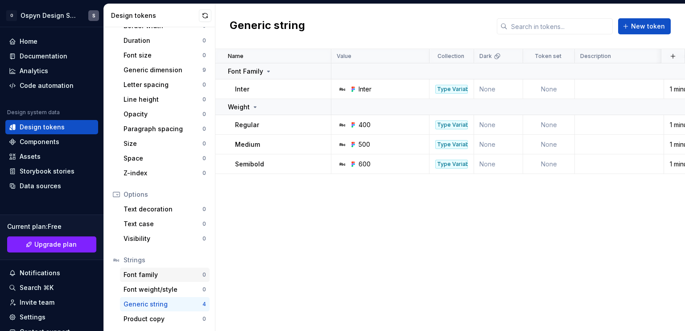
click at [153, 272] on div "Font family" at bounding box center [163, 274] width 79 height 9
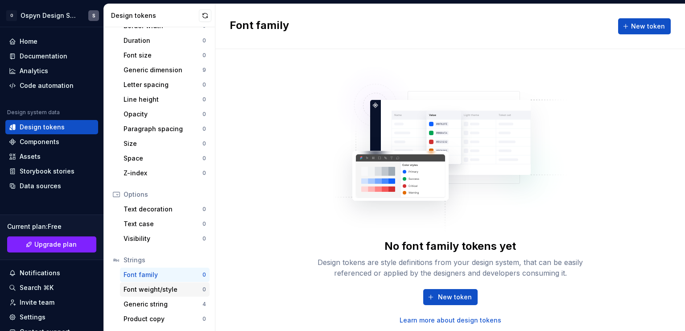
click at [155, 288] on div "Font weight/style" at bounding box center [163, 289] width 79 height 9
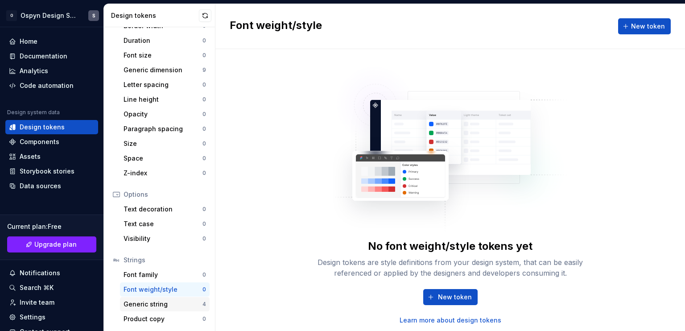
click at [150, 303] on div "Generic string" at bounding box center [163, 304] width 79 height 9
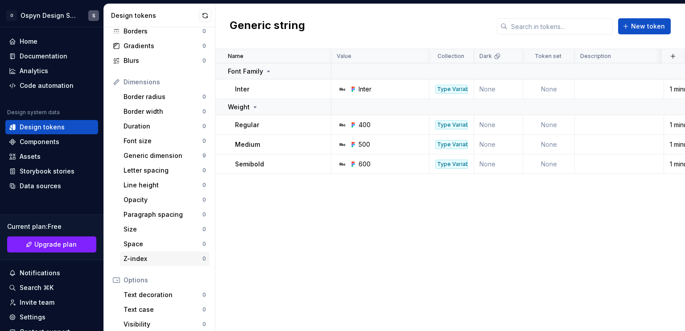
scroll to position [68, 0]
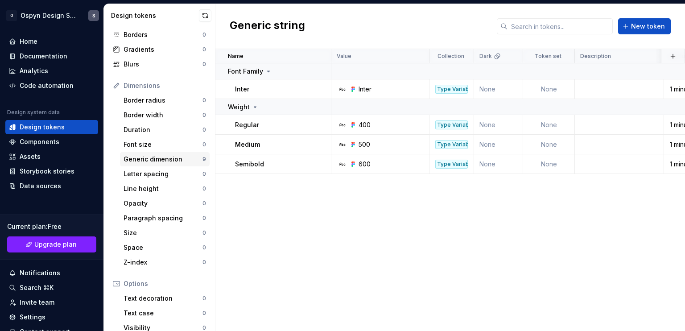
click at [144, 157] on div "Generic dimension" at bounding box center [163, 159] width 79 height 9
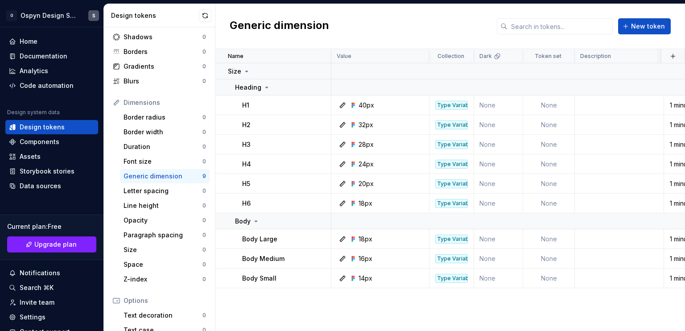
scroll to position [23, 0]
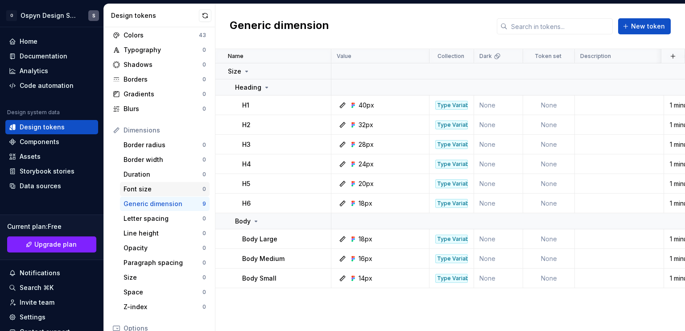
click at [152, 185] on div "Font size" at bounding box center [163, 189] width 79 height 9
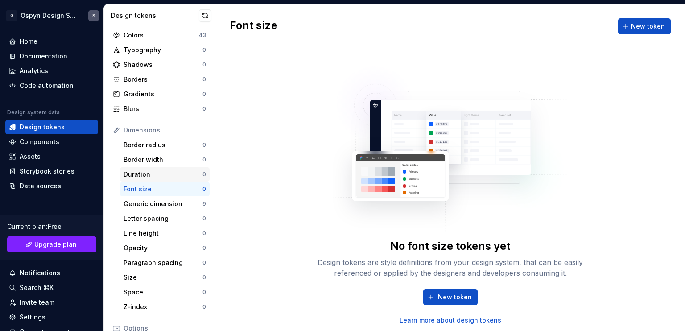
click at [148, 171] on div "Duration" at bounding box center [163, 174] width 79 height 9
click at [152, 155] on div "Border width" at bounding box center [163, 159] width 79 height 9
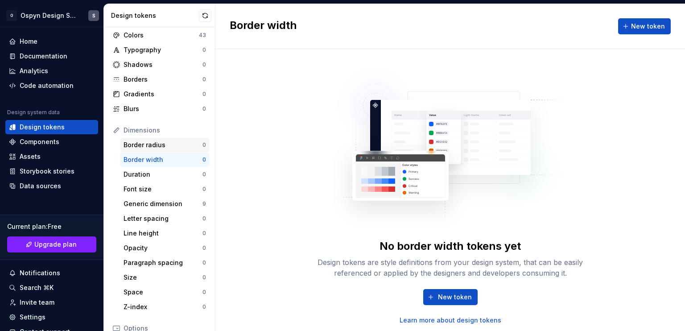
click at [153, 144] on div "Border radius" at bounding box center [163, 144] width 79 height 9
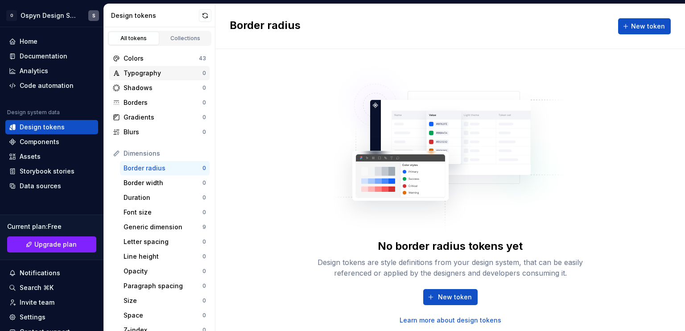
click at [171, 74] on div "Typography" at bounding box center [163, 73] width 79 height 9
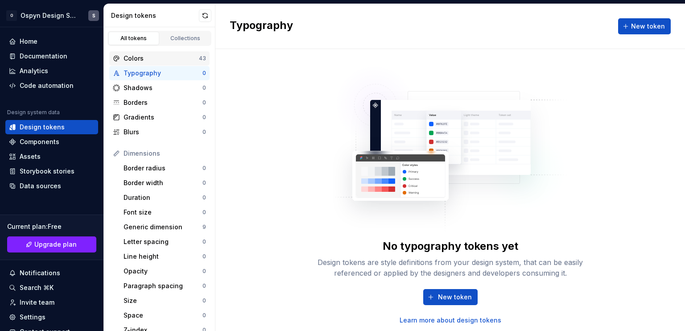
click at [132, 61] on div "Colors" at bounding box center [161, 58] width 75 height 9
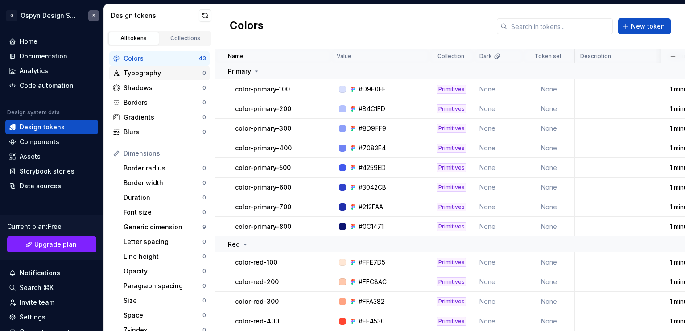
click at [134, 72] on div "Typography" at bounding box center [163, 73] width 79 height 9
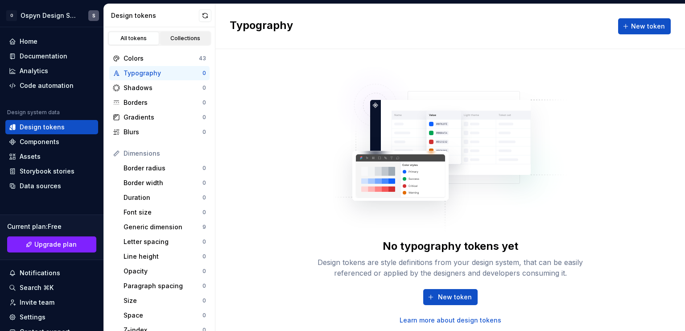
click at [166, 38] on div "Collections" at bounding box center [185, 38] width 45 height 7
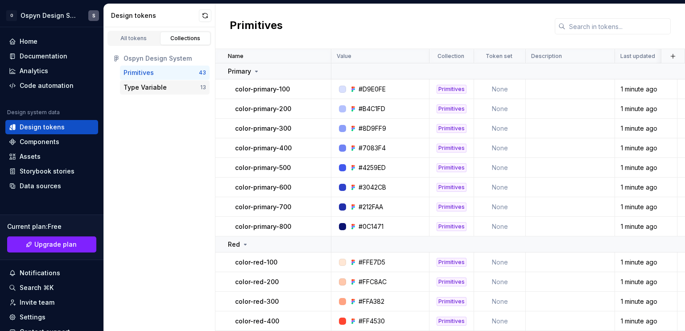
click at [132, 90] on div "Type Variable" at bounding box center [145, 87] width 43 height 9
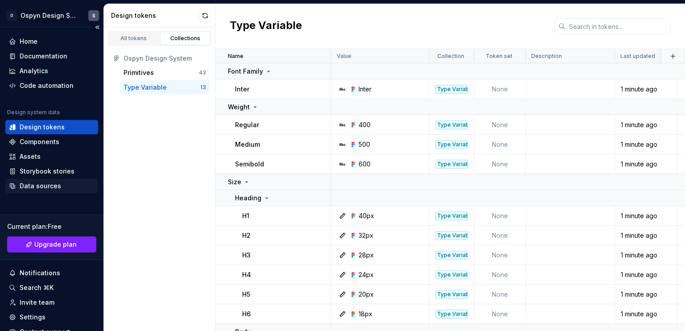
click at [46, 185] on div "Data sources" at bounding box center [40, 185] width 41 height 9
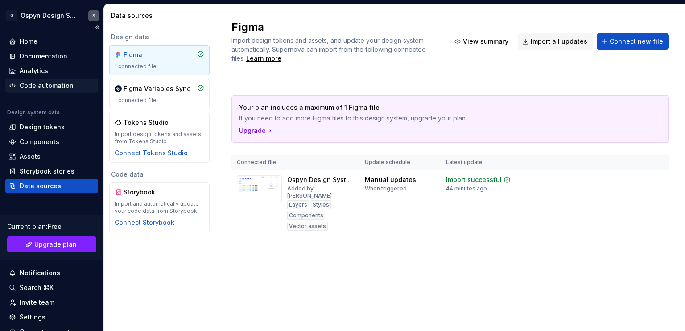
click at [35, 83] on div "Code automation" at bounding box center [47, 85] width 54 height 9
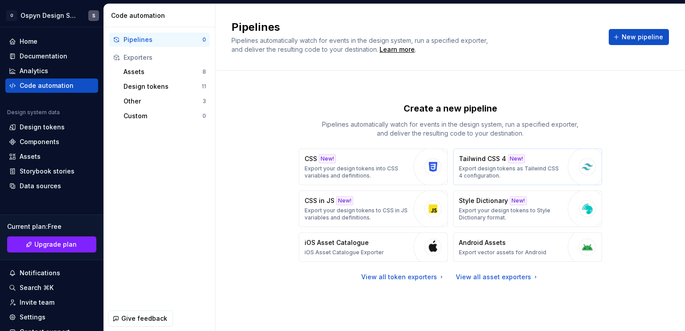
click at [569, 165] on div "button" at bounding box center [587, 166] width 39 height 39
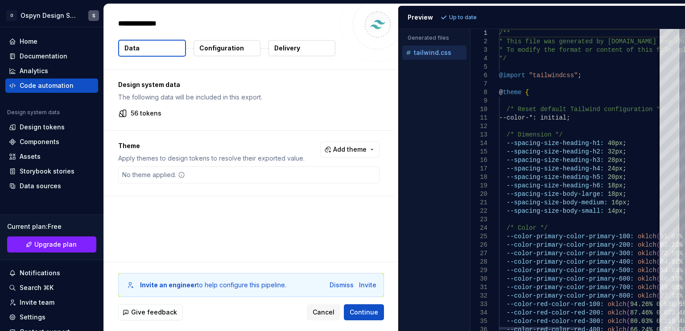
type textarea "*"
click at [359, 64] on div "**********" at bounding box center [251, 36] width 294 height 65
click at [365, 43] on div at bounding box center [377, 24] width 75 height 75
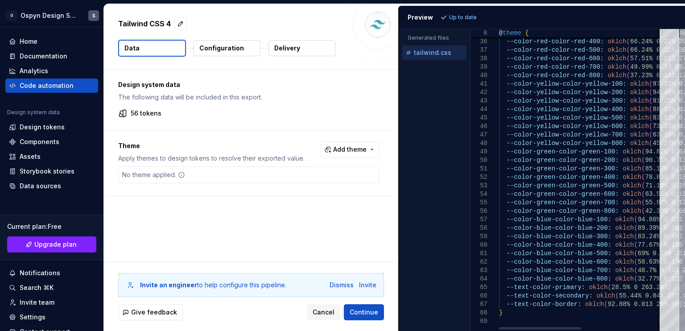
click at [499, 329] on div at bounding box center [540, 328] width 82 height 3
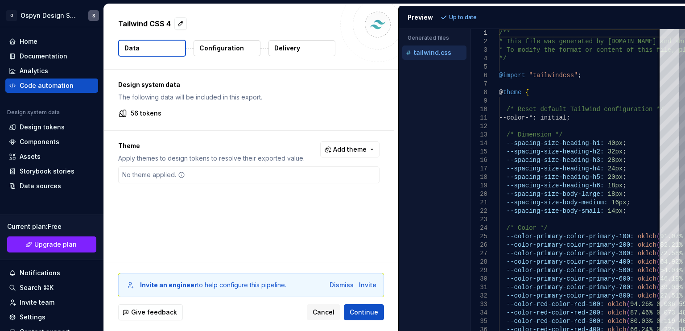
click at [364, 82] on p "Design system data" at bounding box center [248, 84] width 261 height 9
